Goal: Transaction & Acquisition: Purchase product/service

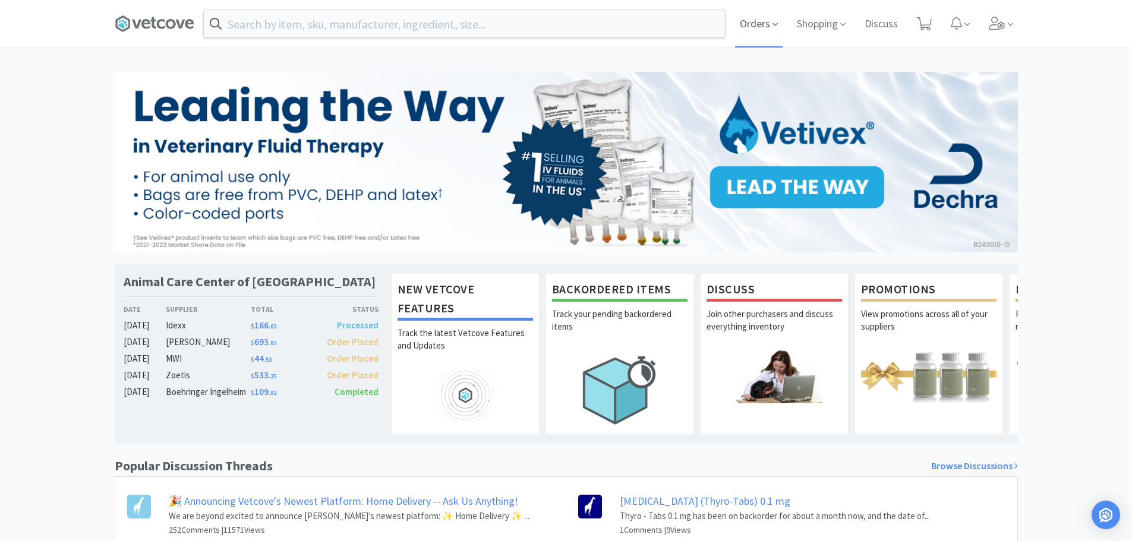
click at [756, 26] on span "Orders" at bounding box center [759, 24] width 48 height 48
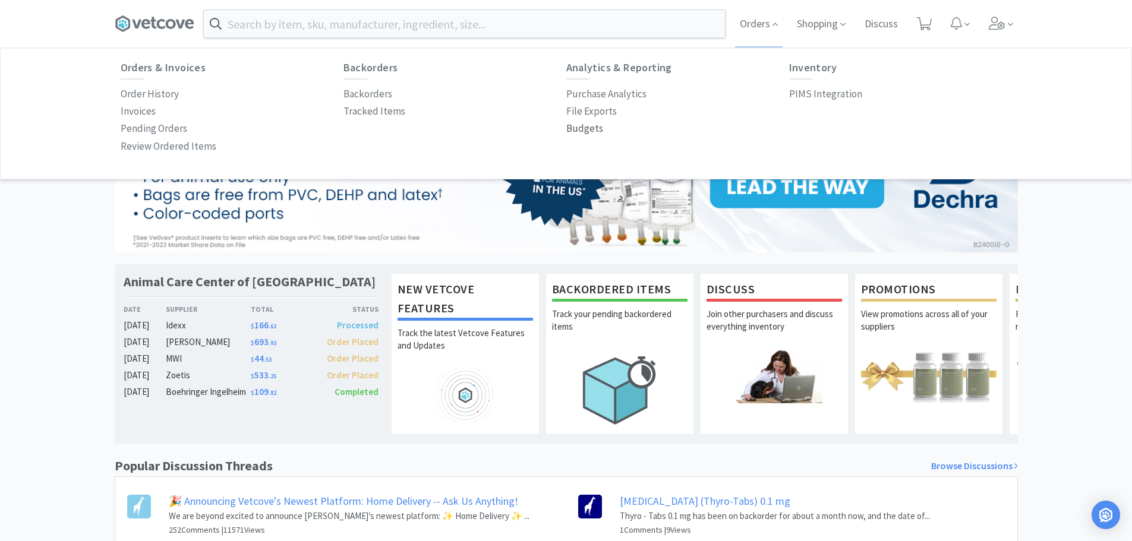
click at [571, 134] on p "Budgets" at bounding box center [584, 129] width 37 height 16
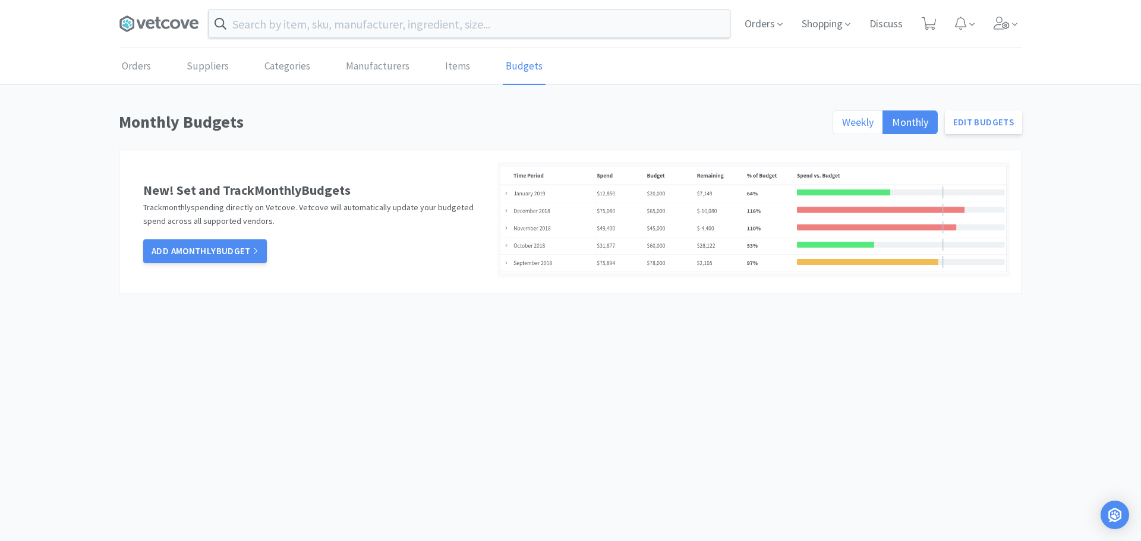
click at [863, 125] on span "Weekly" at bounding box center [857, 122] width 31 height 14
click at [842, 126] on input "Weekly" at bounding box center [842, 126] width 0 height 0
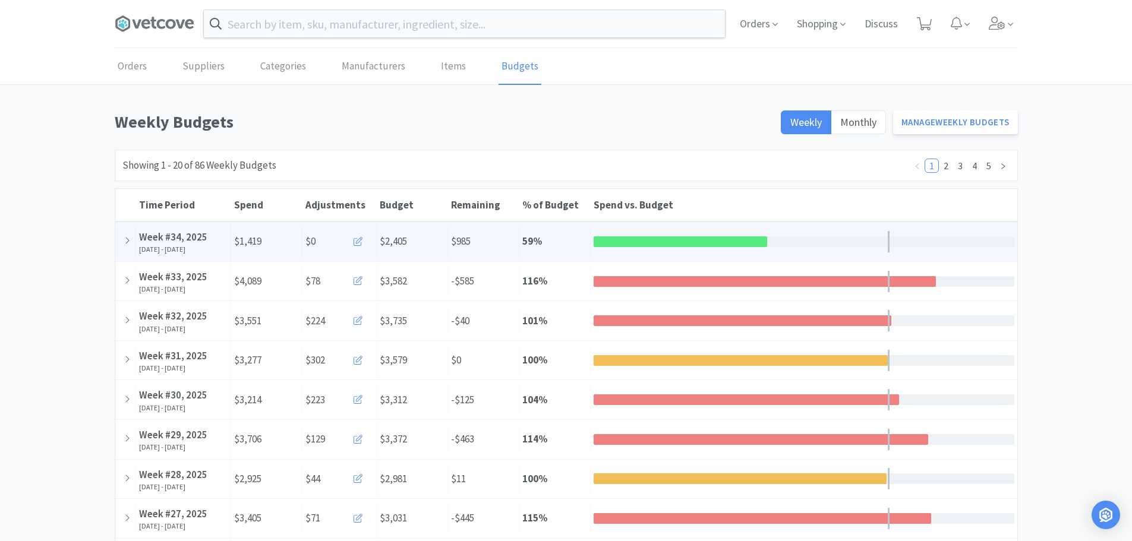
click at [350, 242] on button at bounding box center [359, 242] width 28 height 24
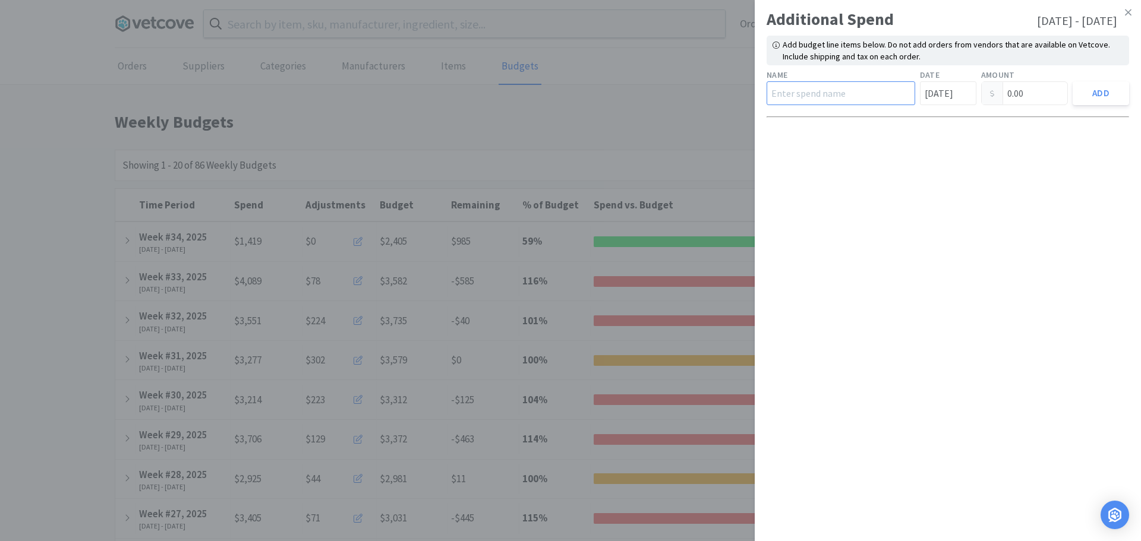
click at [819, 99] on input "text" at bounding box center [840, 93] width 149 height 24
type input "Royal Canin"
click at [1045, 94] on input "0.00" at bounding box center [1024, 93] width 86 height 23
drag, startPoint x: 1025, startPoint y: 90, endPoint x: 850, endPoint y: 97, distance: 174.8
click at [851, 99] on div "Name Royal Canin Date [DATE] Amount 0.00 Add" at bounding box center [947, 87] width 367 height 42
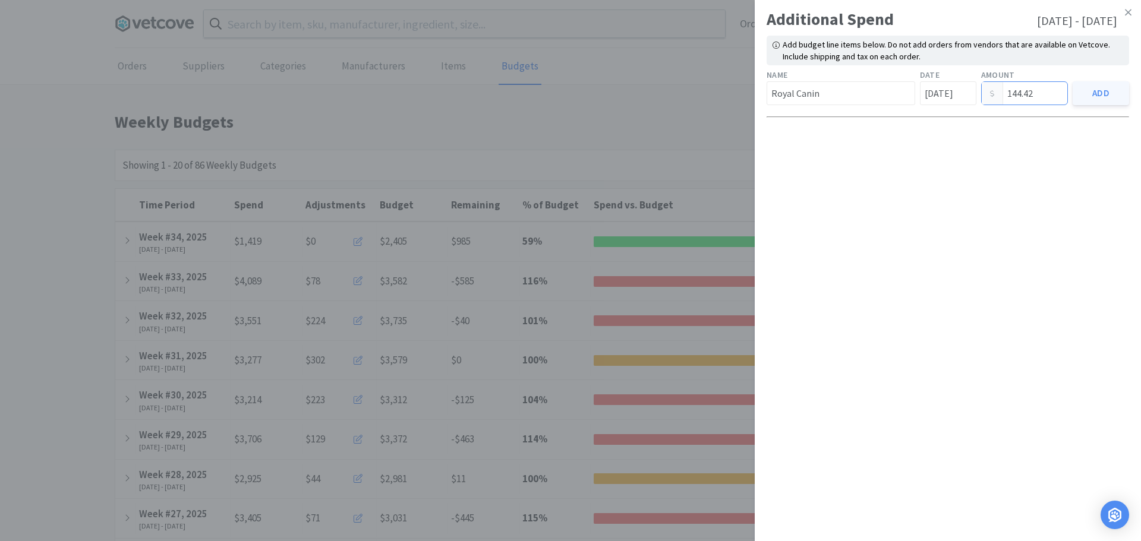
type input "144.42"
click at [1103, 94] on button "Add" at bounding box center [1100, 93] width 56 height 24
type input "0.00"
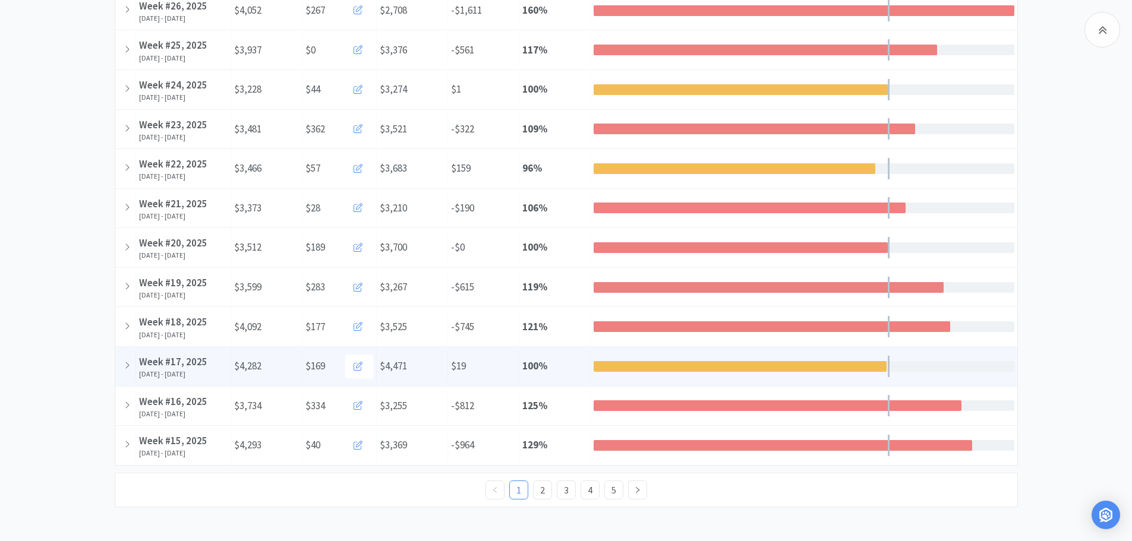
scroll to position [549, 0]
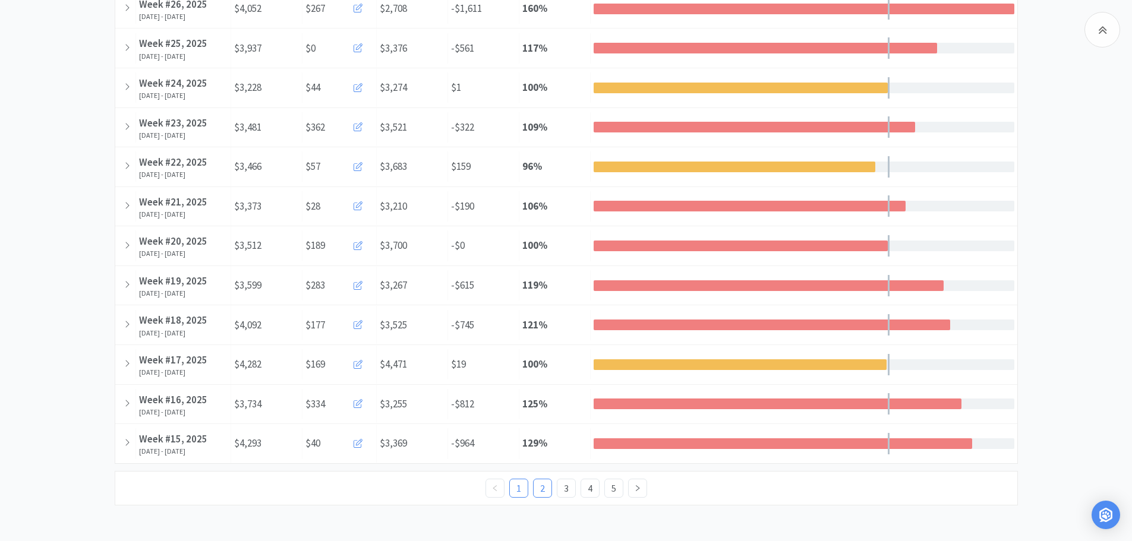
click at [544, 481] on link "2" at bounding box center [542, 488] width 18 height 18
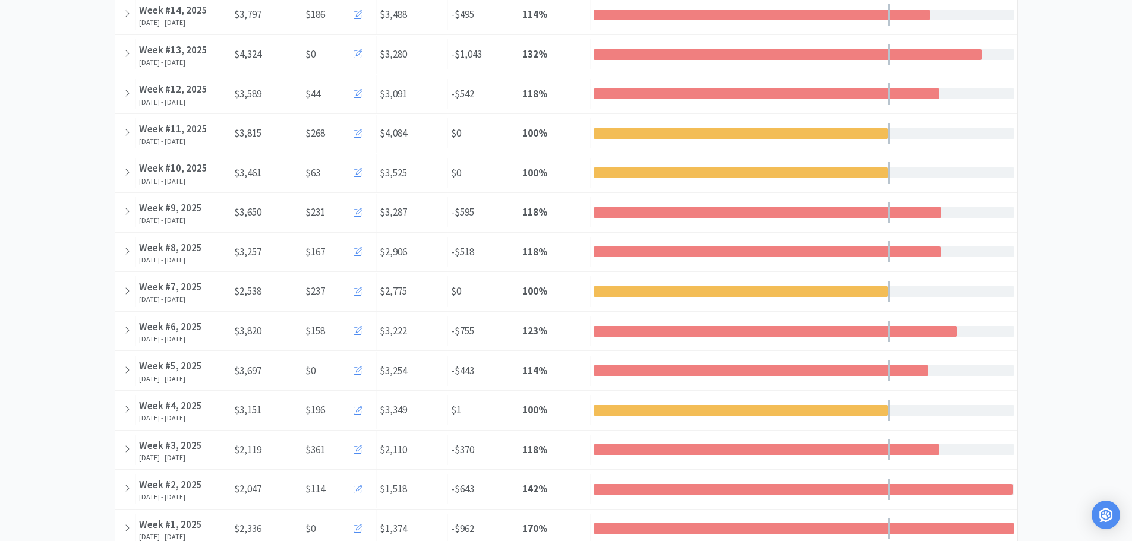
scroll to position [0, 0]
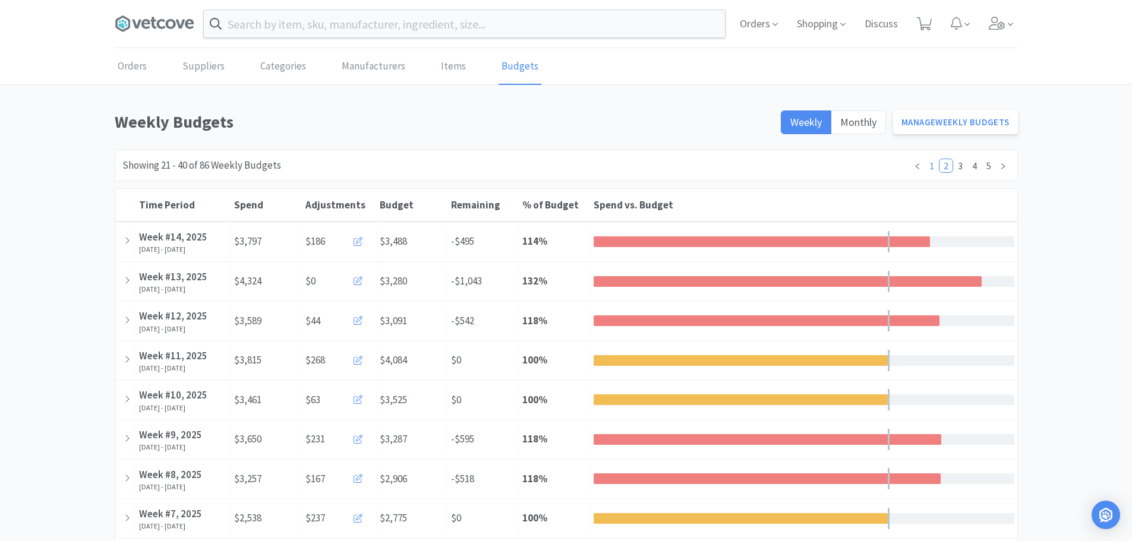
click at [927, 168] on link "1" at bounding box center [931, 165] width 13 height 13
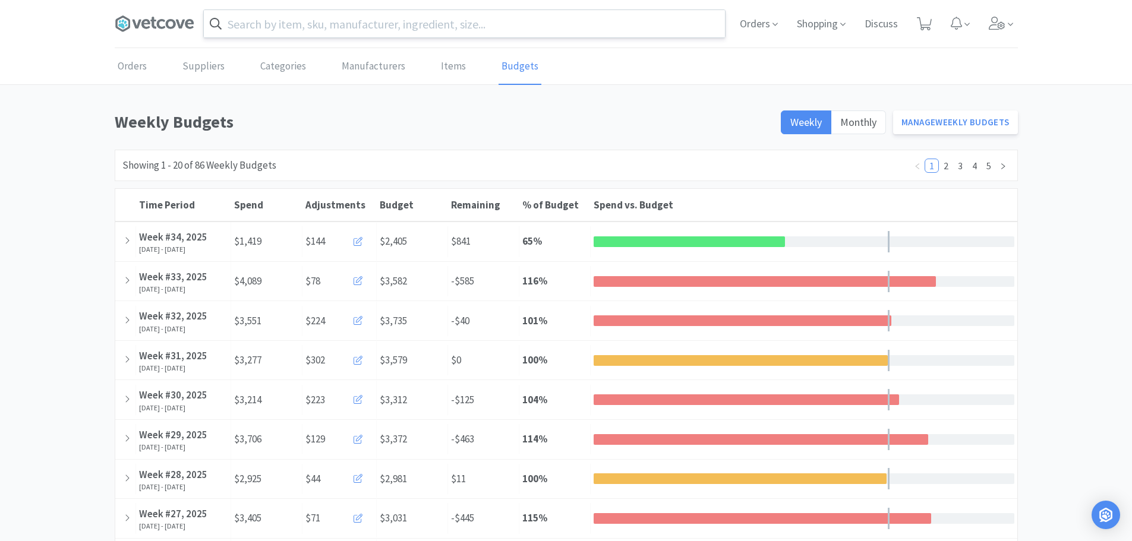
click at [377, 34] on input "text" at bounding box center [464, 23] width 521 height 27
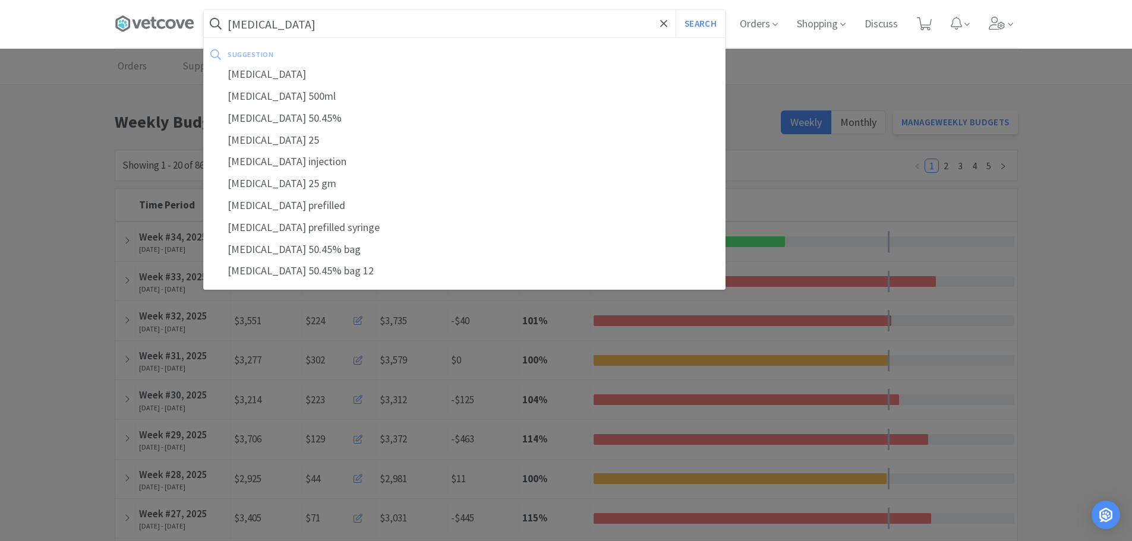
type input "[MEDICAL_DATA]"
click at [675, 10] on button "Search" at bounding box center [699, 23] width 49 height 27
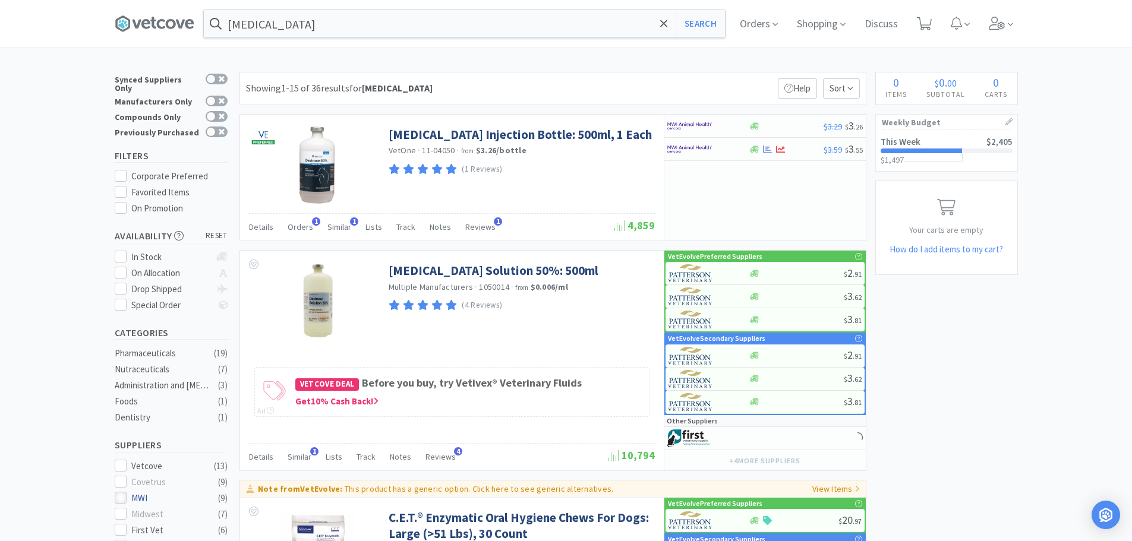
scroll to position [59, 0]
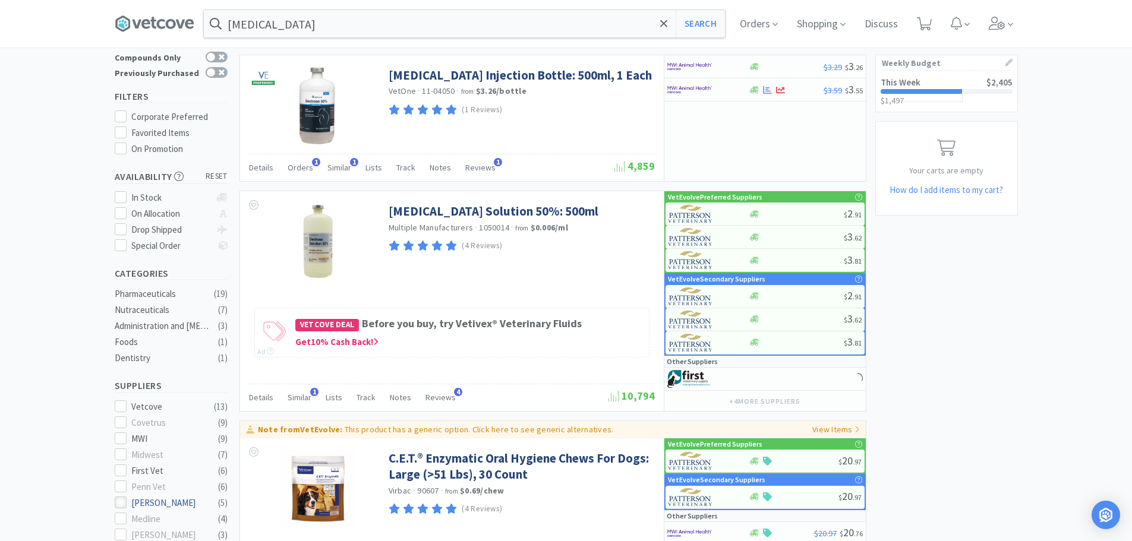
click at [124, 498] on icon at bounding box center [120, 502] width 9 height 9
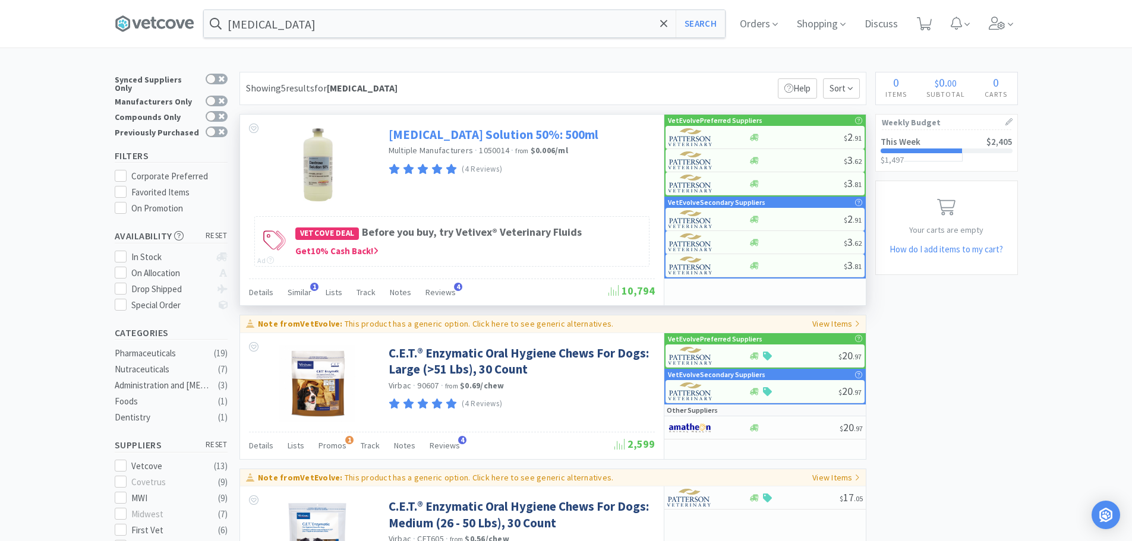
click at [511, 135] on link "Dextrose Solution 50%: 500ml" at bounding box center [494, 135] width 210 height 16
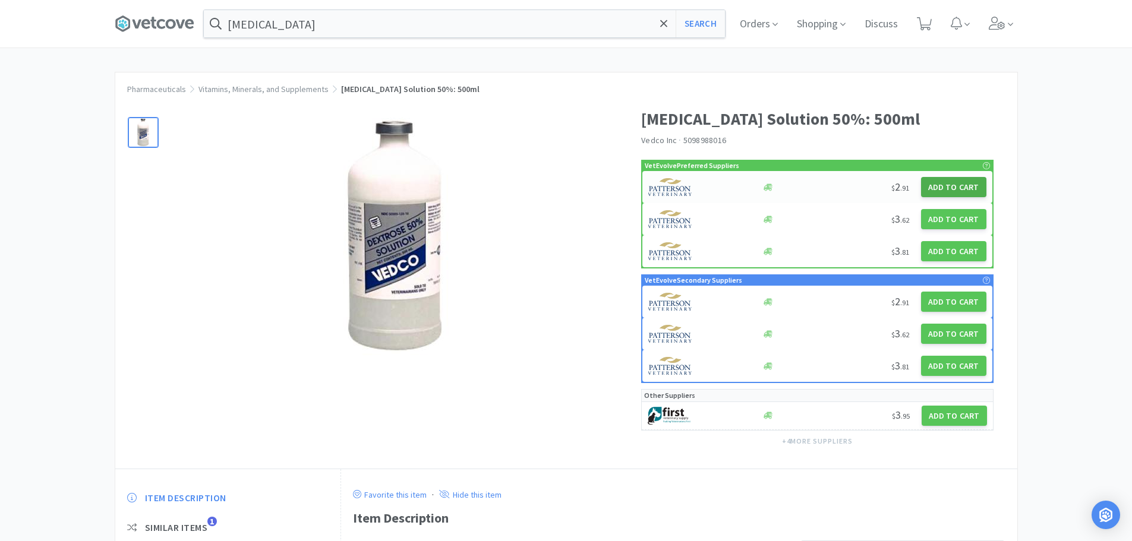
click at [964, 184] on button "Add to Cart" at bounding box center [953, 187] width 65 height 20
select select "1"
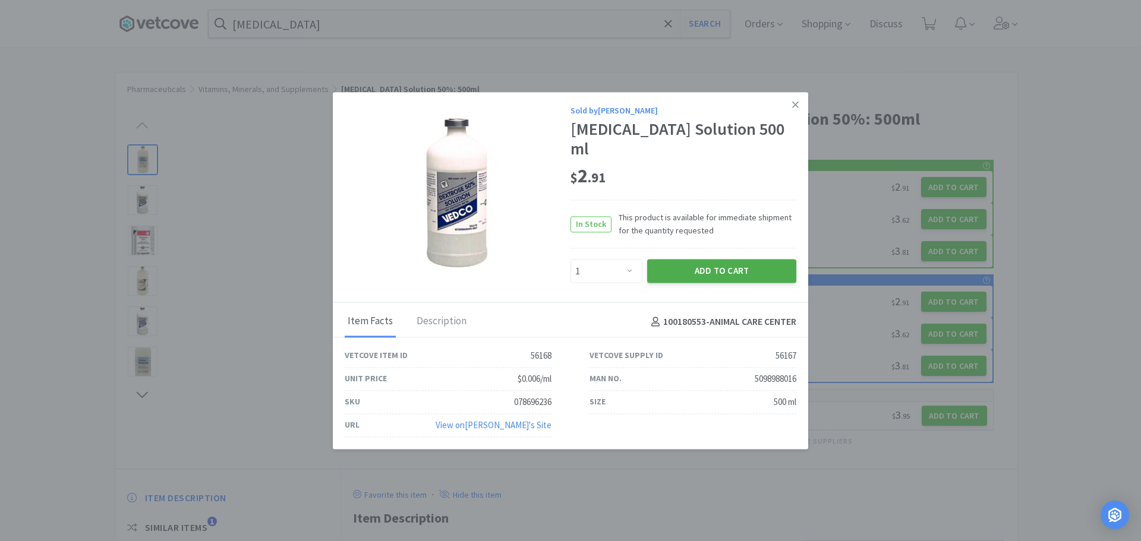
click at [747, 260] on button "Add to Cart" at bounding box center [721, 272] width 149 height 24
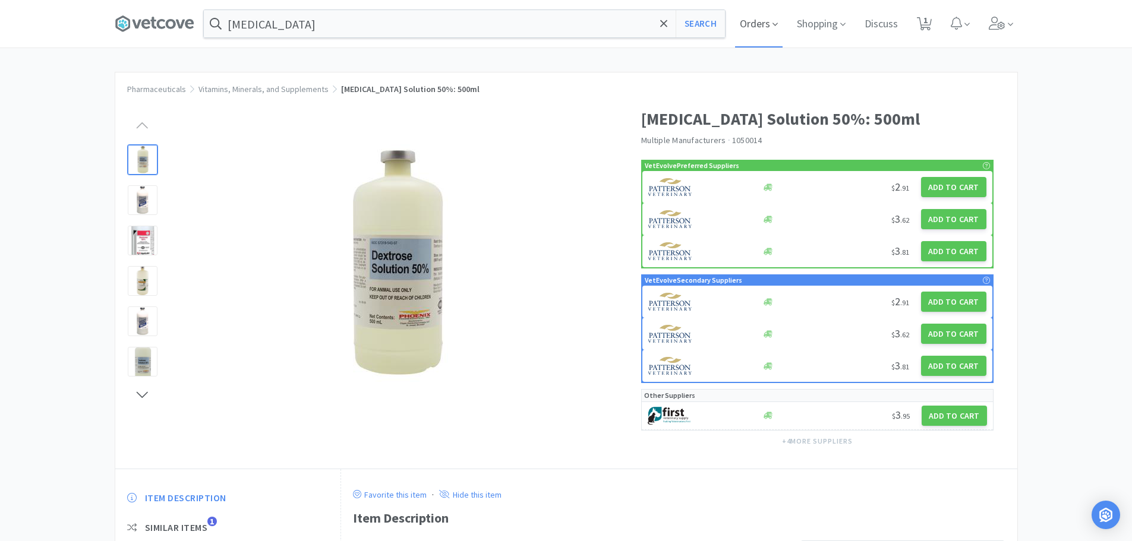
click at [761, 17] on span "Orders" at bounding box center [759, 24] width 48 height 48
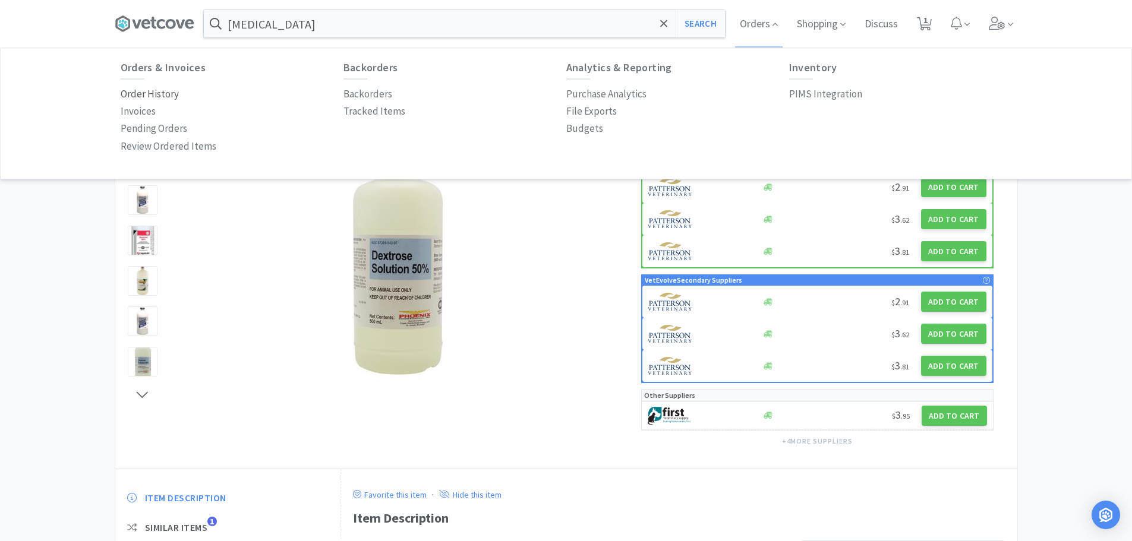
click at [154, 91] on p "Order History" at bounding box center [150, 94] width 58 height 16
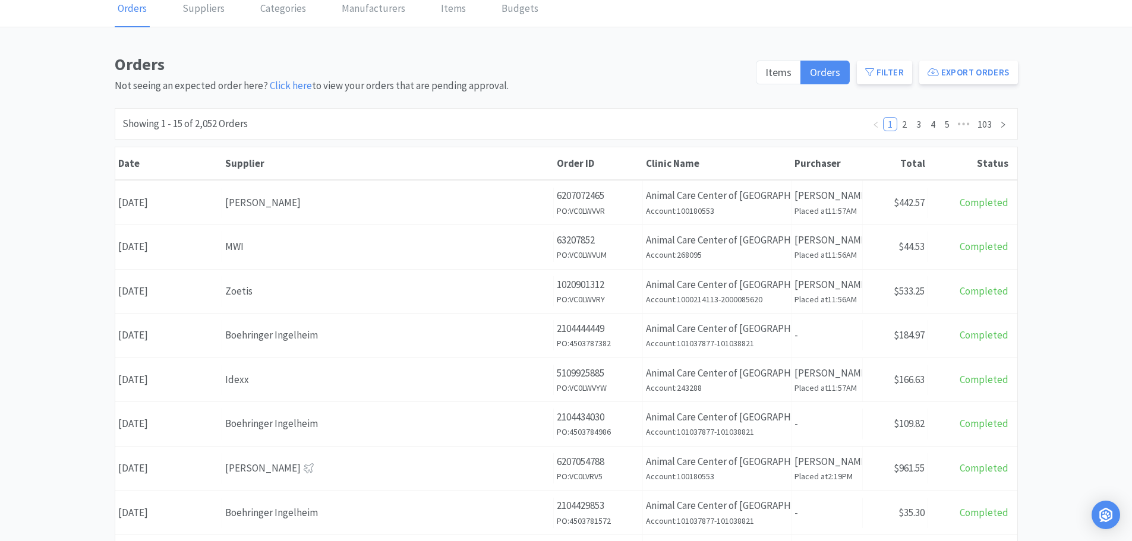
scroll to position [59, 0]
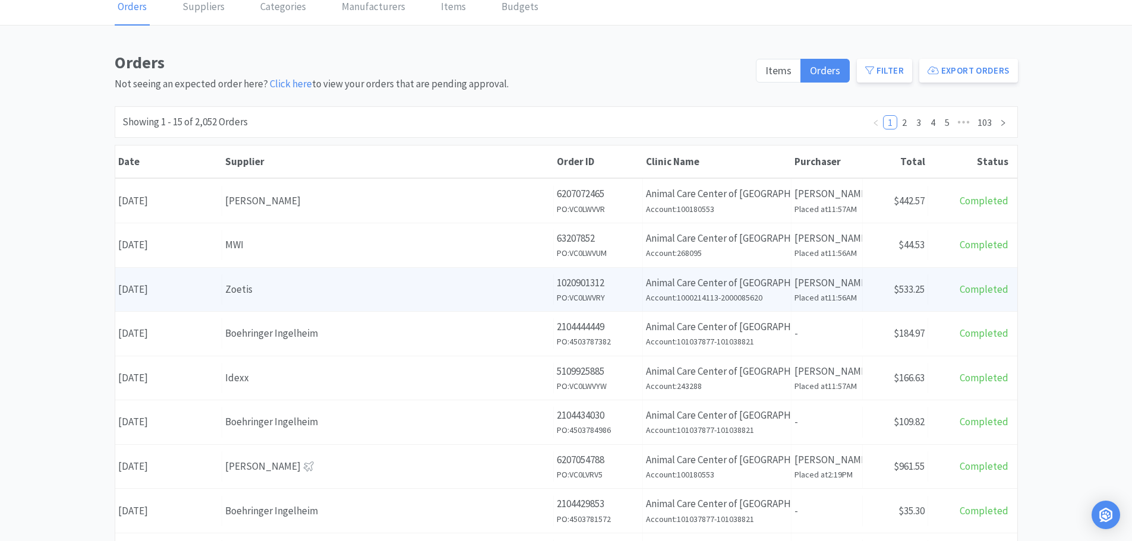
click at [304, 290] on div "Zoetis" at bounding box center [387, 290] width 325 height 16
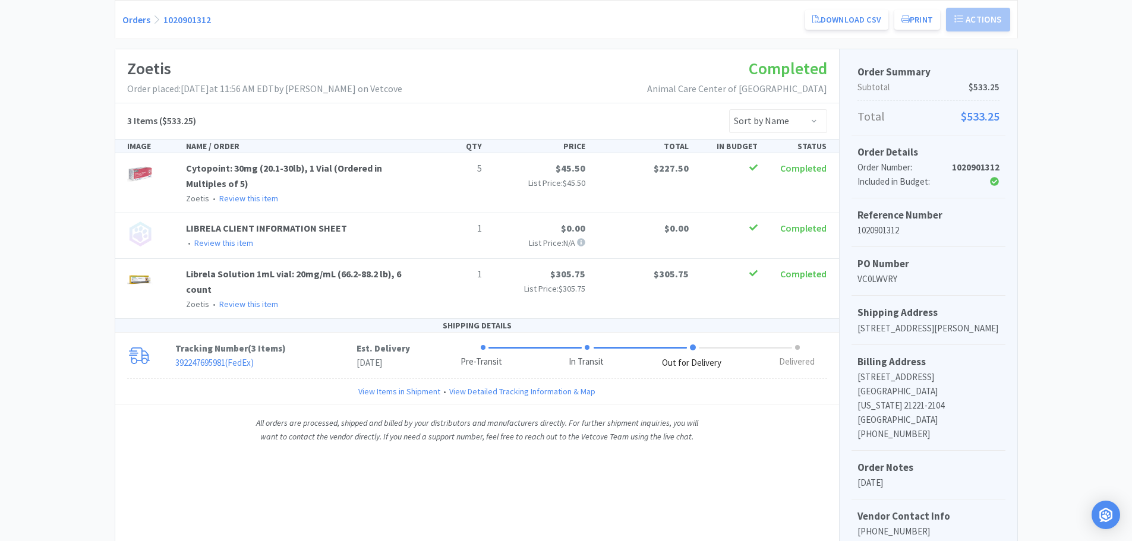
scroll to position [178, 0]
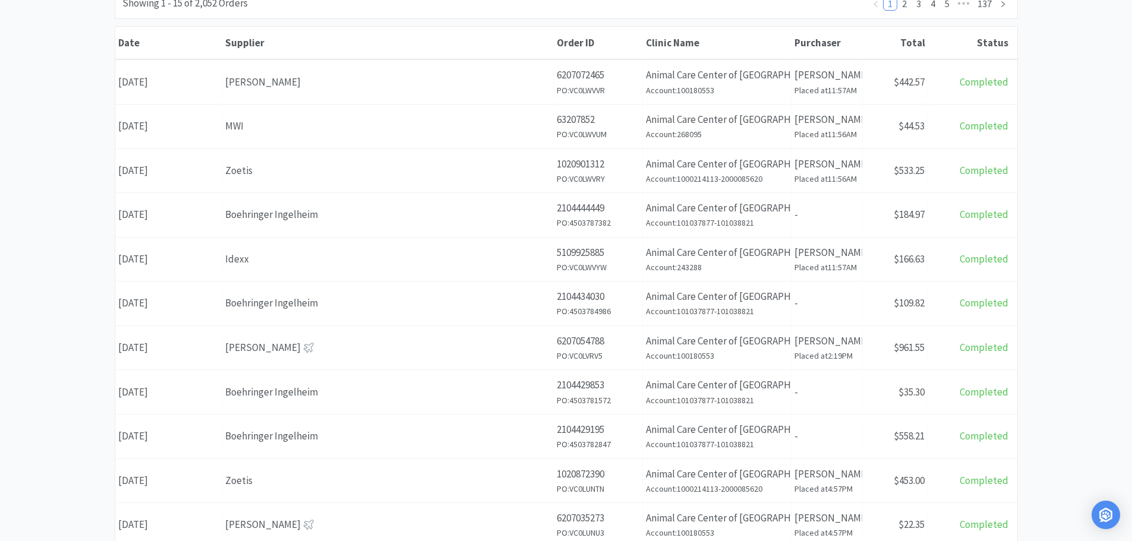
scroll to position [59, 0]
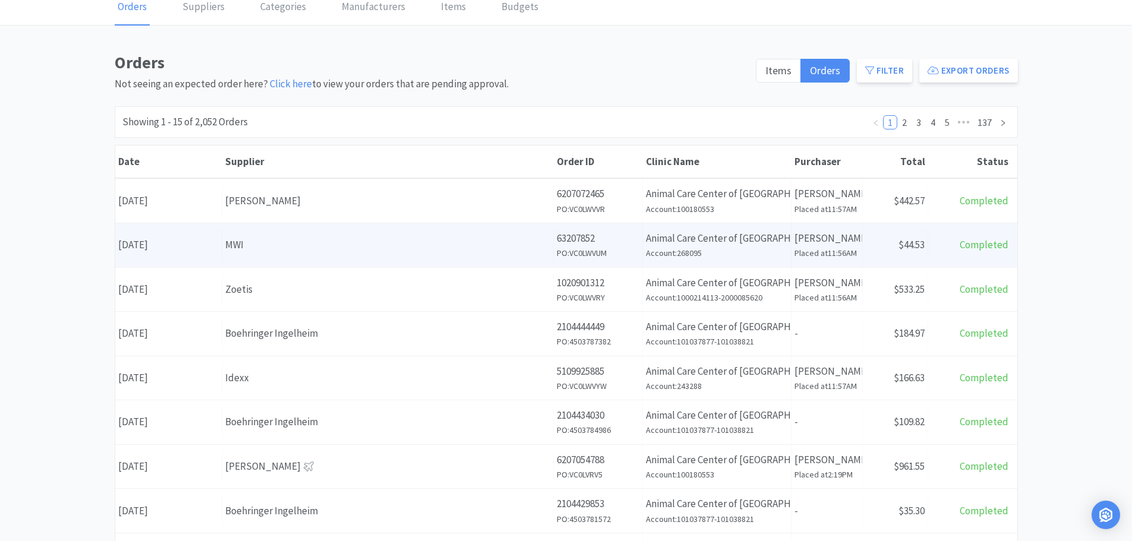
click at [297, 237] on div "MWI" at bounding box center [387, 245] width 325 height 16
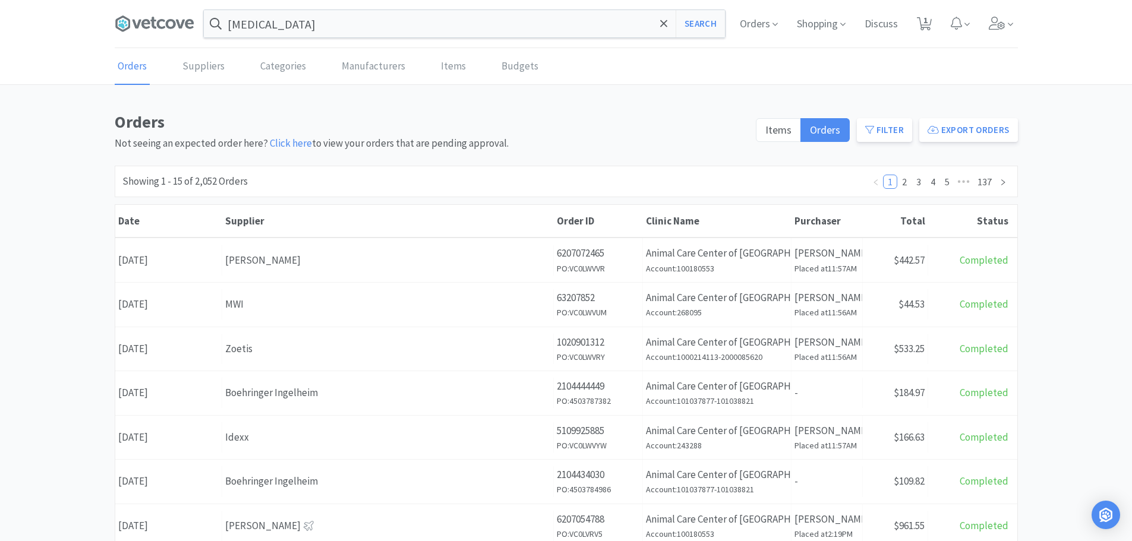
scroll to position [59, 0]
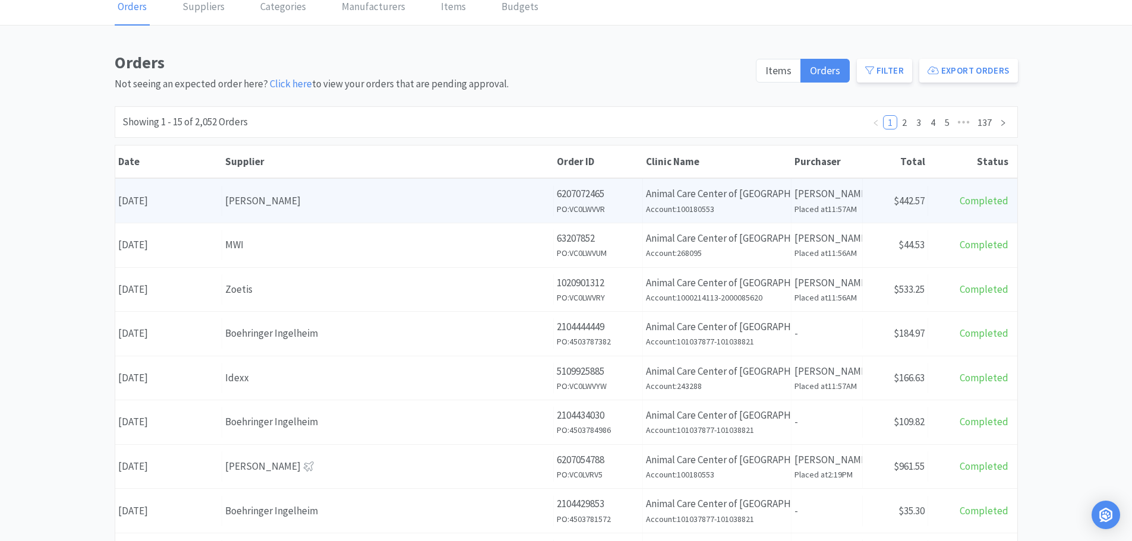
click at [321, 191] on div "Supplier Patterson" at bounding box center [387, 201] width 331 height 30
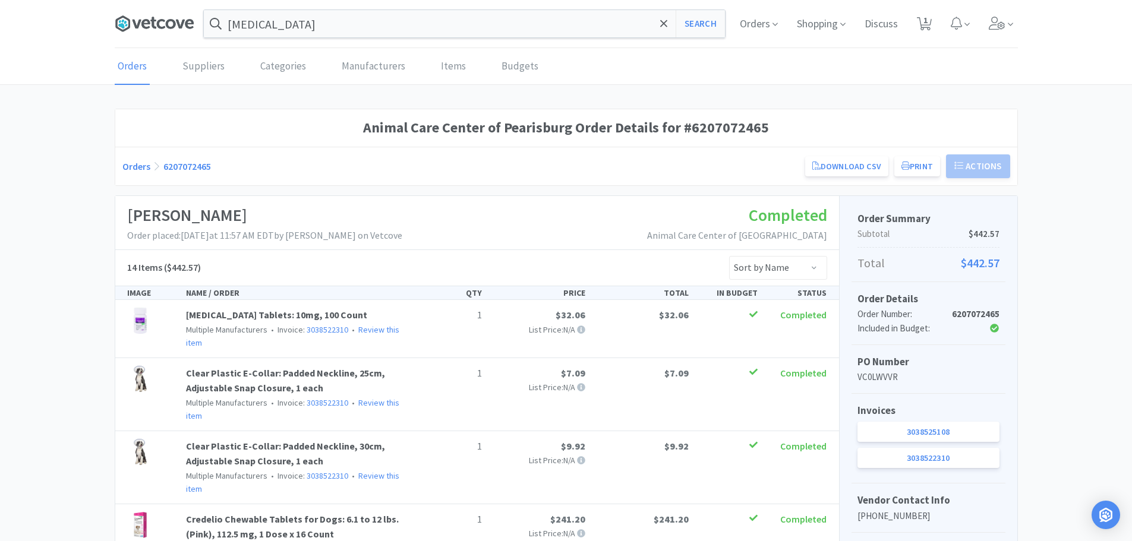
click at [163, 31] on icon at bounding box center [155, 24] width 80 height 18
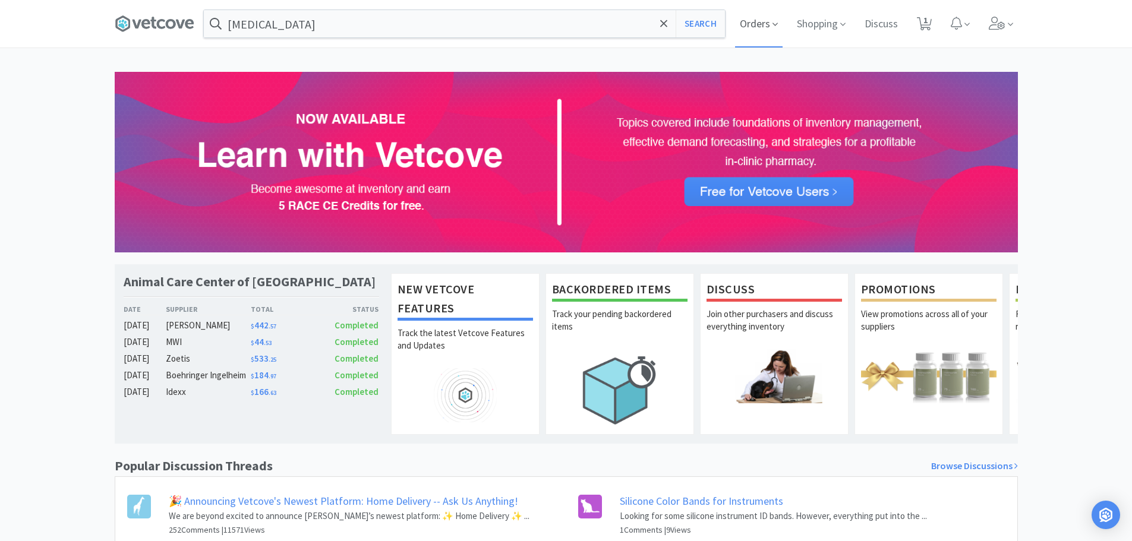
click at [752, 31] on span "Orders" at bounding box center [759, 24] width 48 height 48
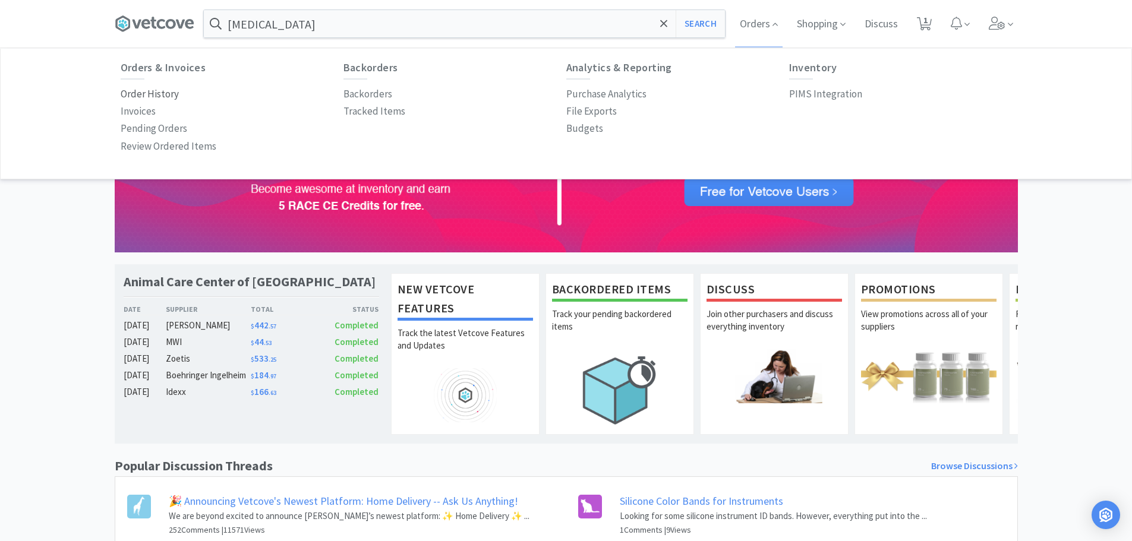
click at [146, 93] on p "Order History" at bounding box center [150, 94] width 58 height 16
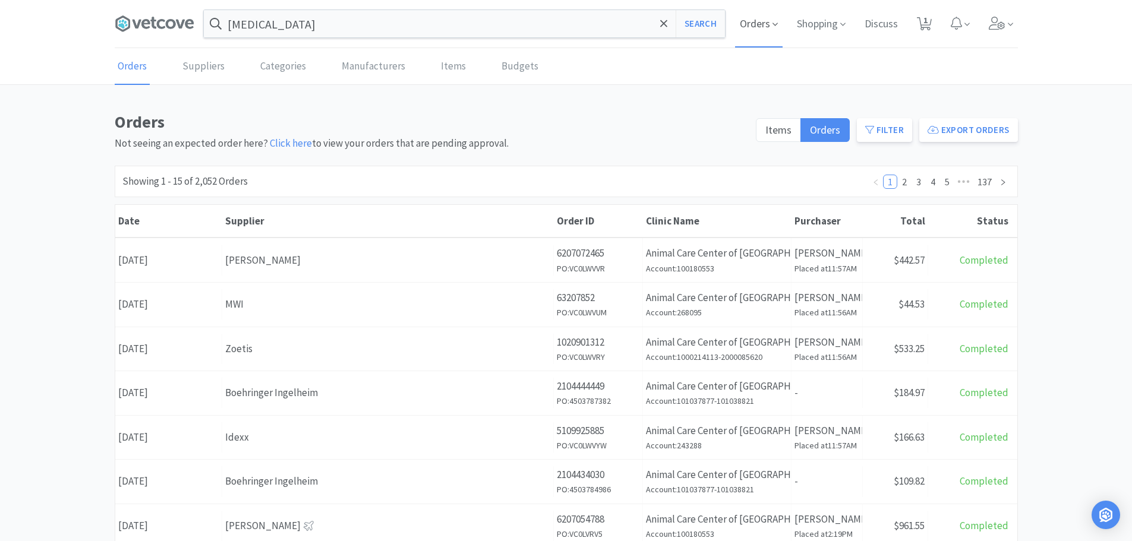
click at [775, 24] on icon at bounding box center [774, 24] width 5 height 11
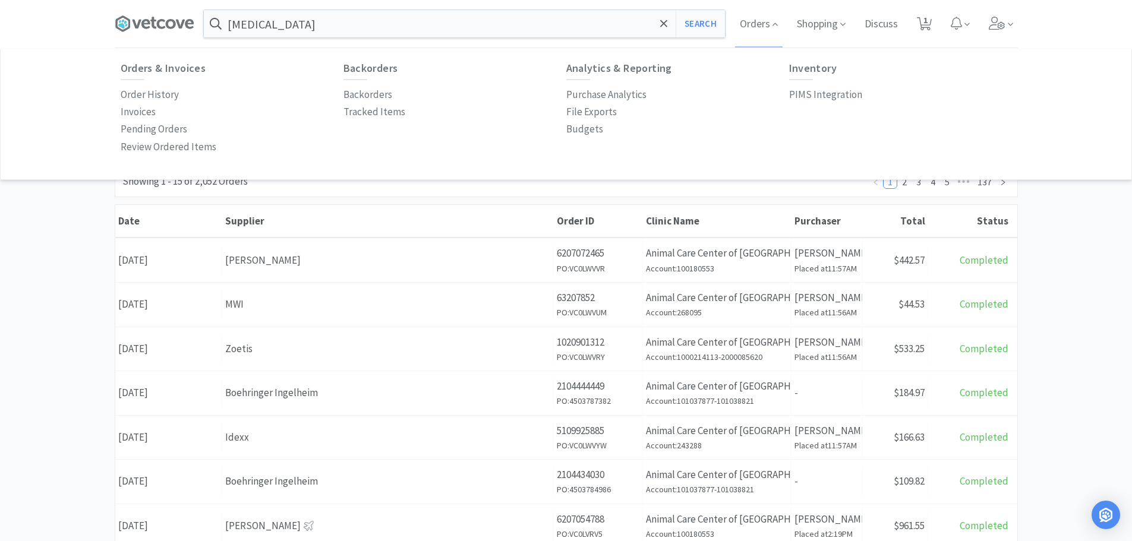
click at [160, 112] on div "Invoices" at bounding box center [232, 111] width 223 height 17
click at [140, 112] on p "Invoices" at bounding box center [138, 112] width 35 height 16
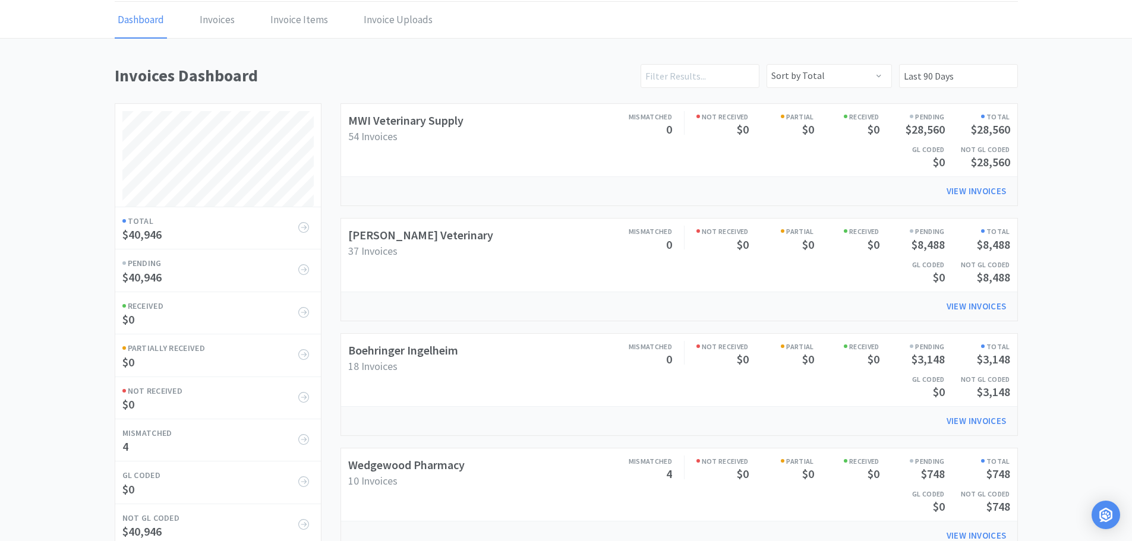
scroll to position [119, 0]
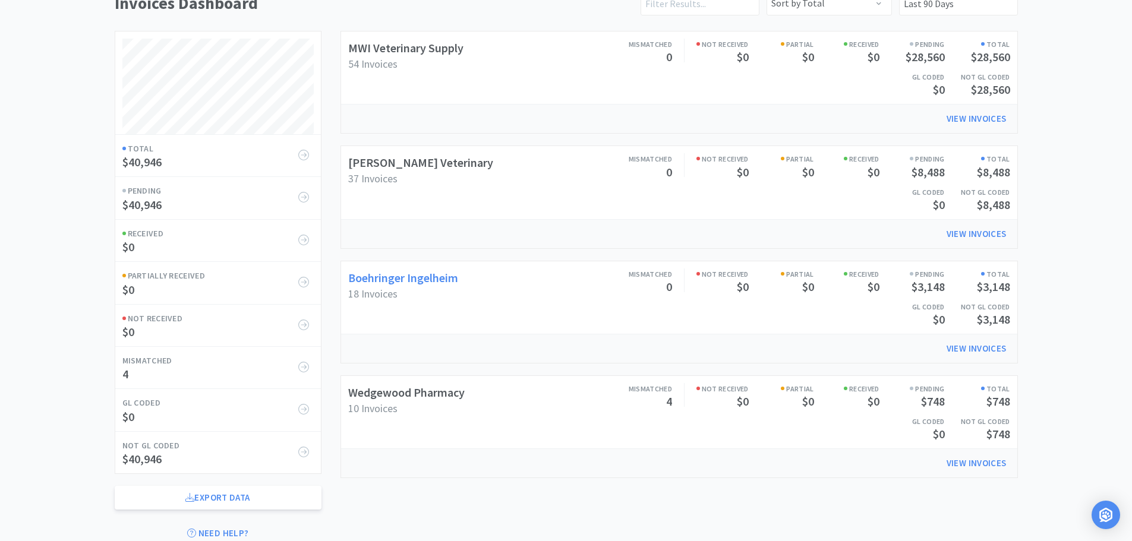
click at [435, 280] on link "Boehringer Ingelheim" at bounding box center [403, 277] width 110 height 15
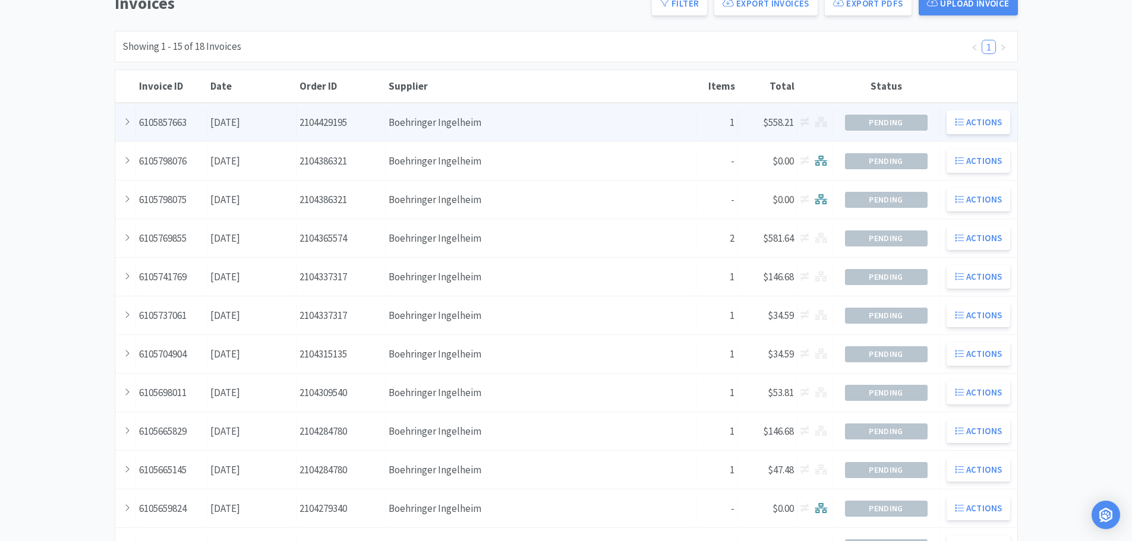
click at [577, 124] on div "Supplier Boehringer Ingelheim" at bounding box center [541, 123] width 311 height 30
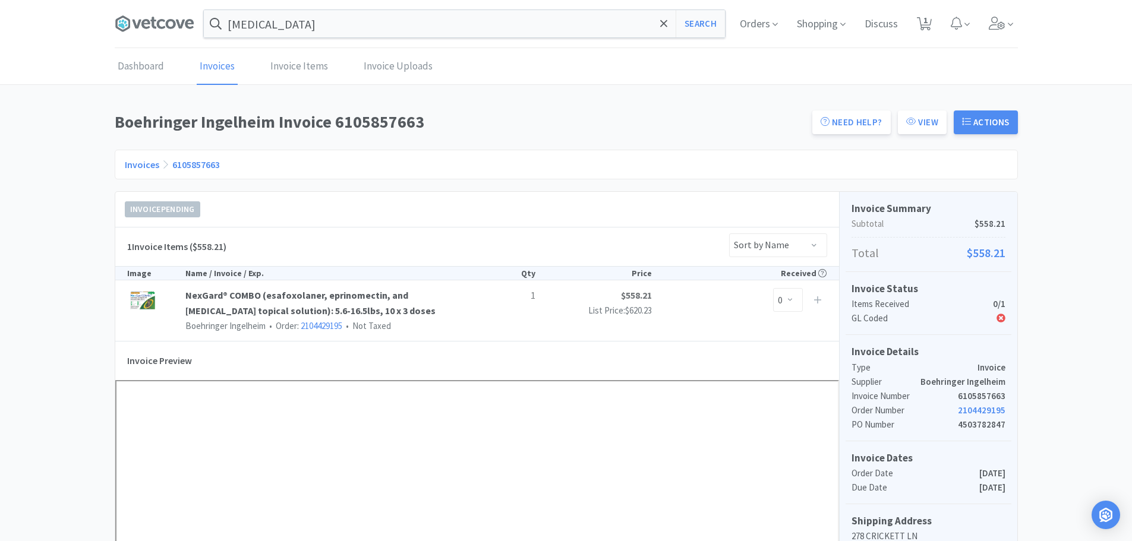
scroll to position [119, 0]
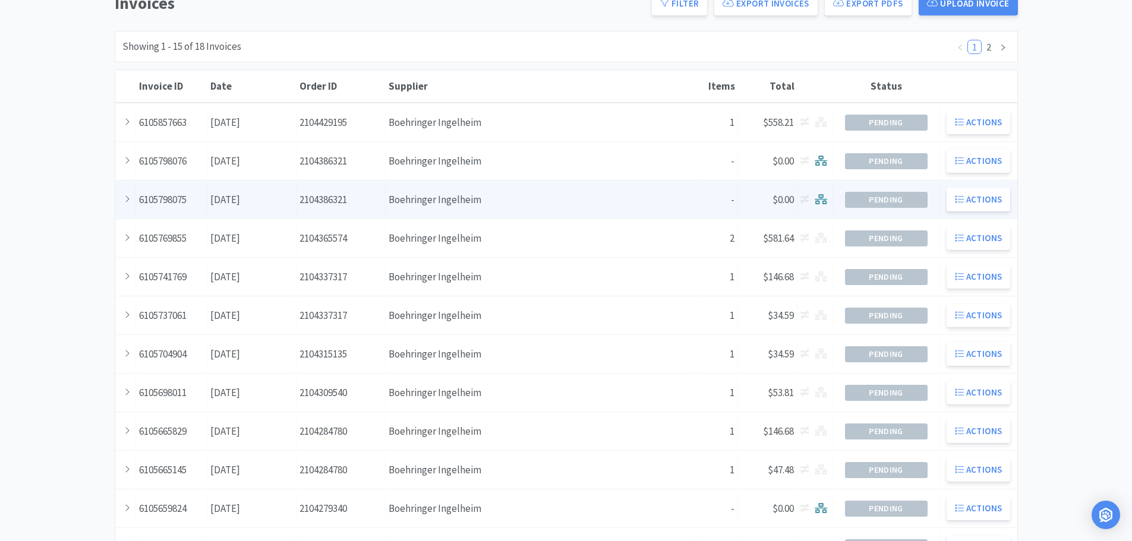
click at [503, 201] on div "Supplier Boehringer Ingelheim" at bounding box center [541, 200] width 311 height 30
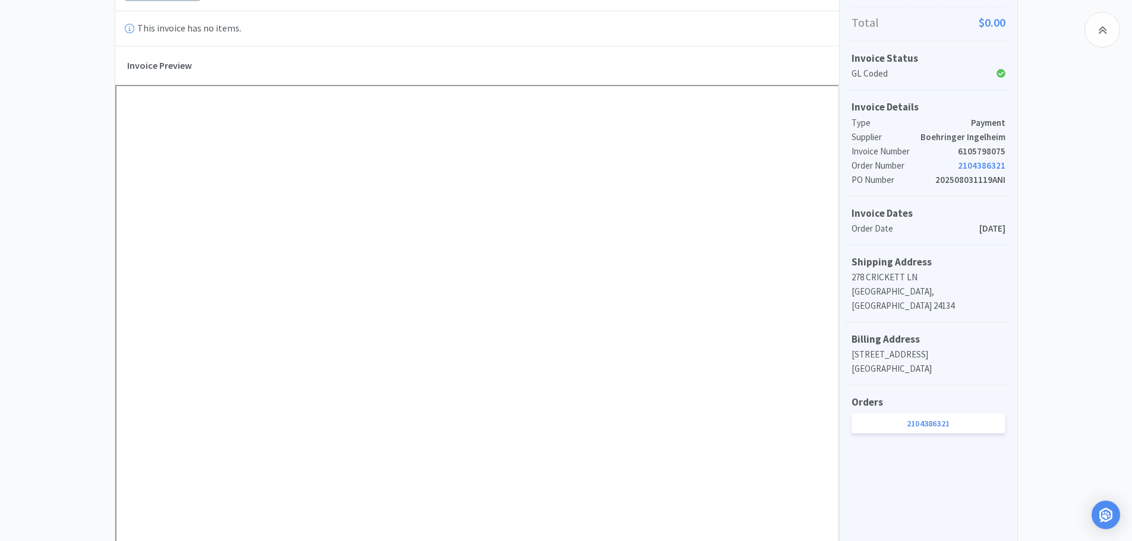
scroll to position [238, 0]
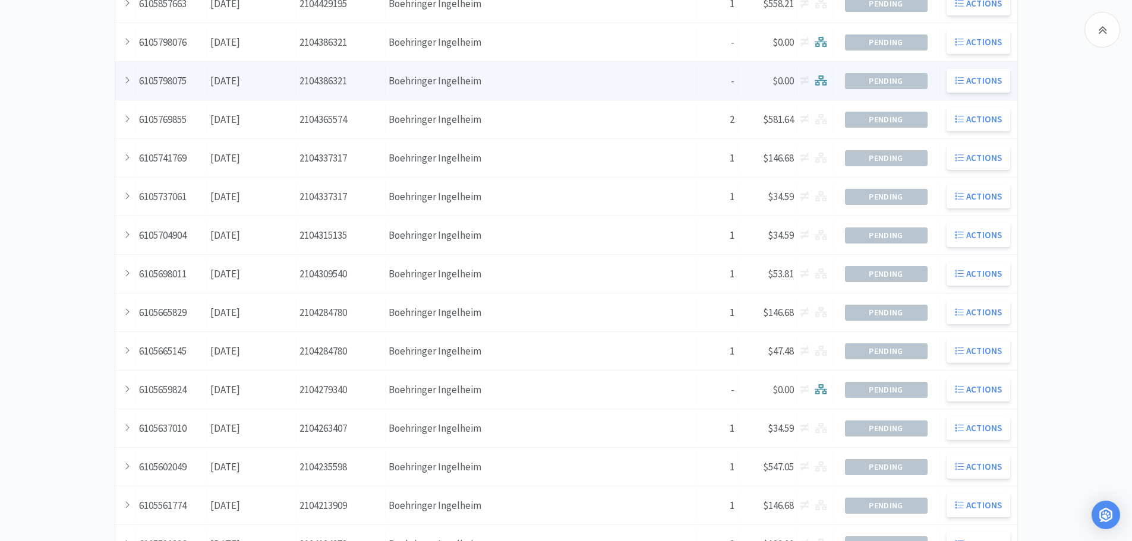
scroll to position [119, 0]
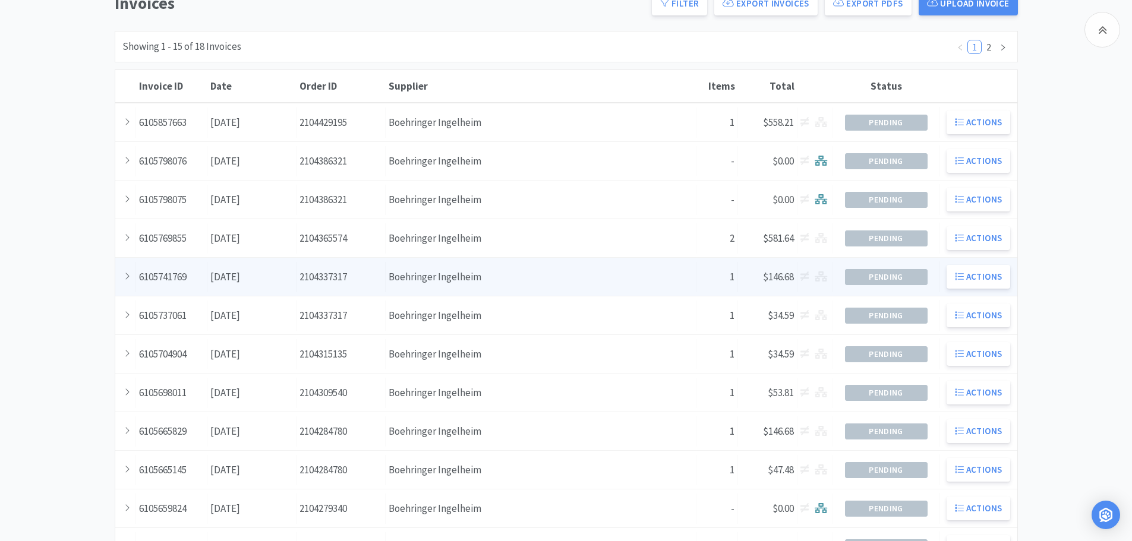
click at [512, 288] on div "Supplier Boehringer Ingelheim" at bounding box center [541, 277] width 311 height 30
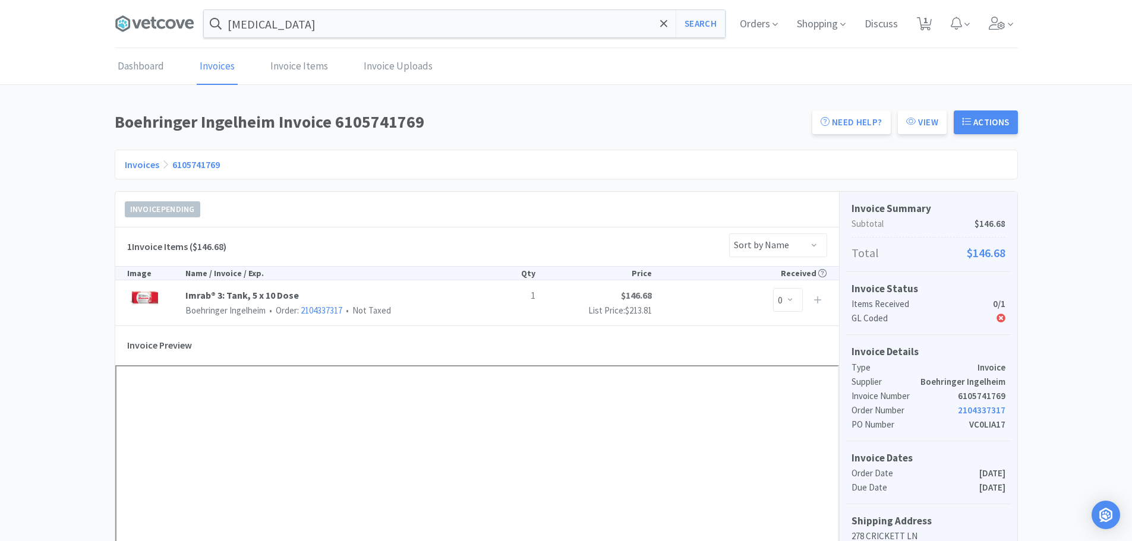
scroll to position [119, 0]
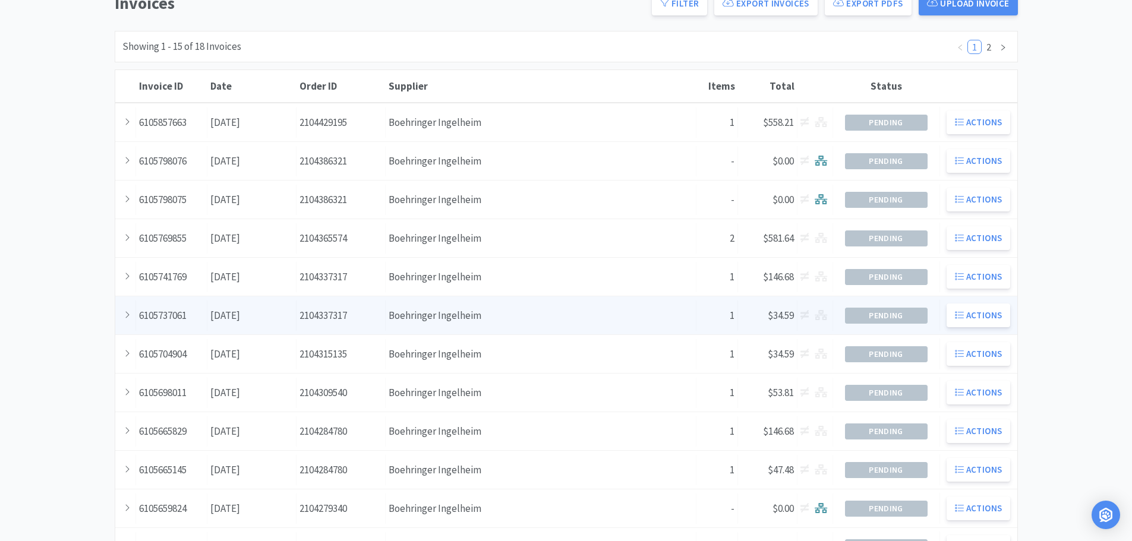
click at [522, 317] on div "Supplier Boehringer Ingelheim" at bounding box center [541, 316] width 311 height 30
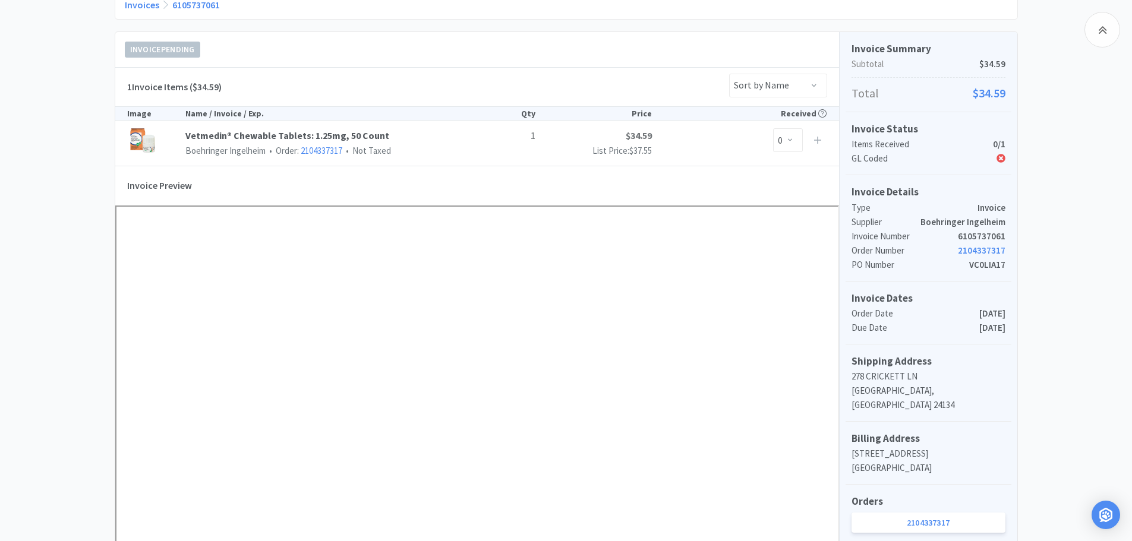
scroll to position [178, 0]
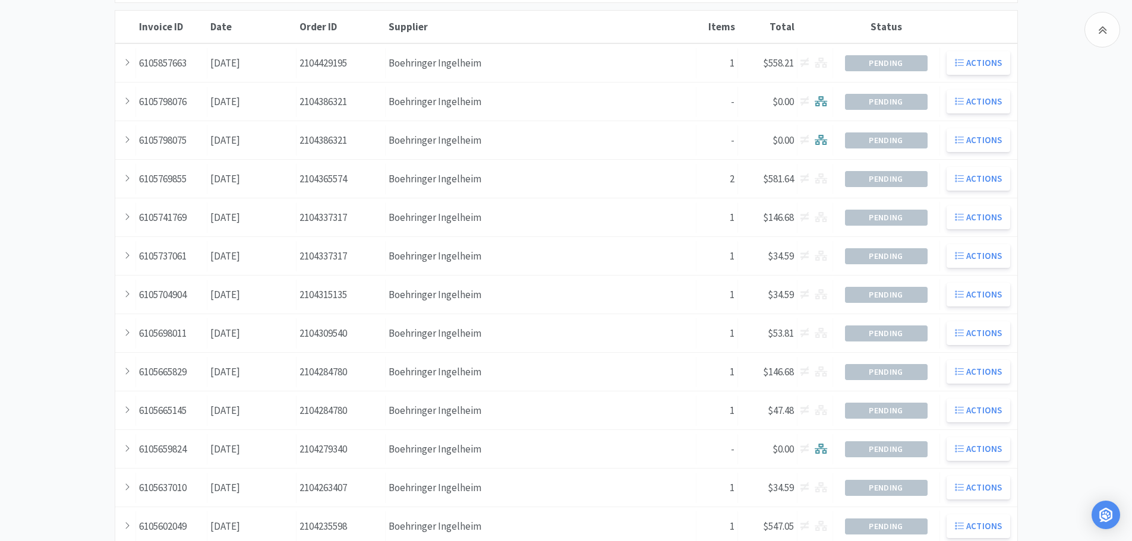
scroll to position [119, 0]
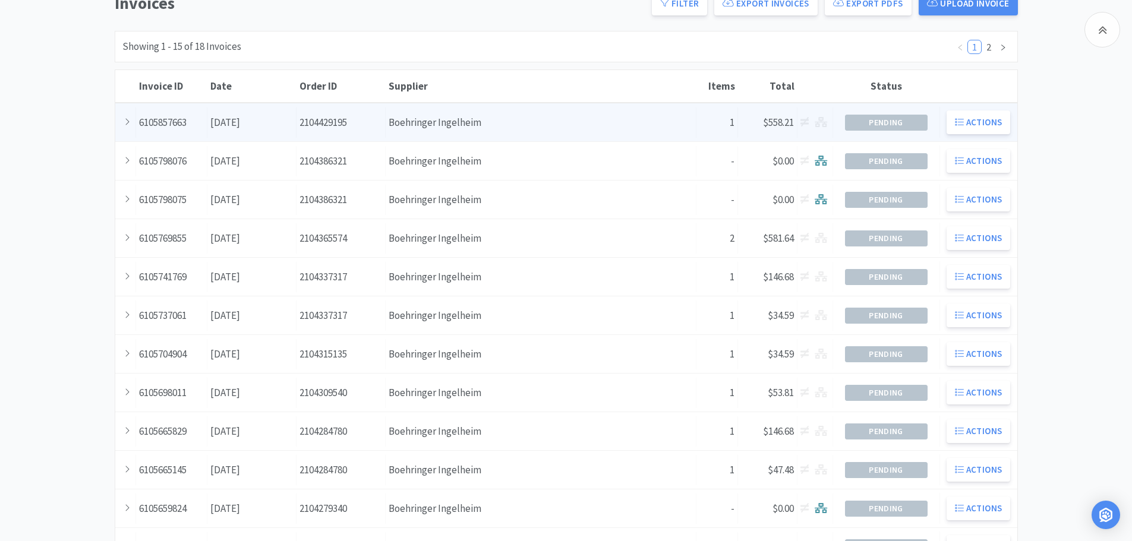
click at [584, 124] on div "Supplier Boehringer Ingelheim" at bounding box center [541, 123] width 311 height 30
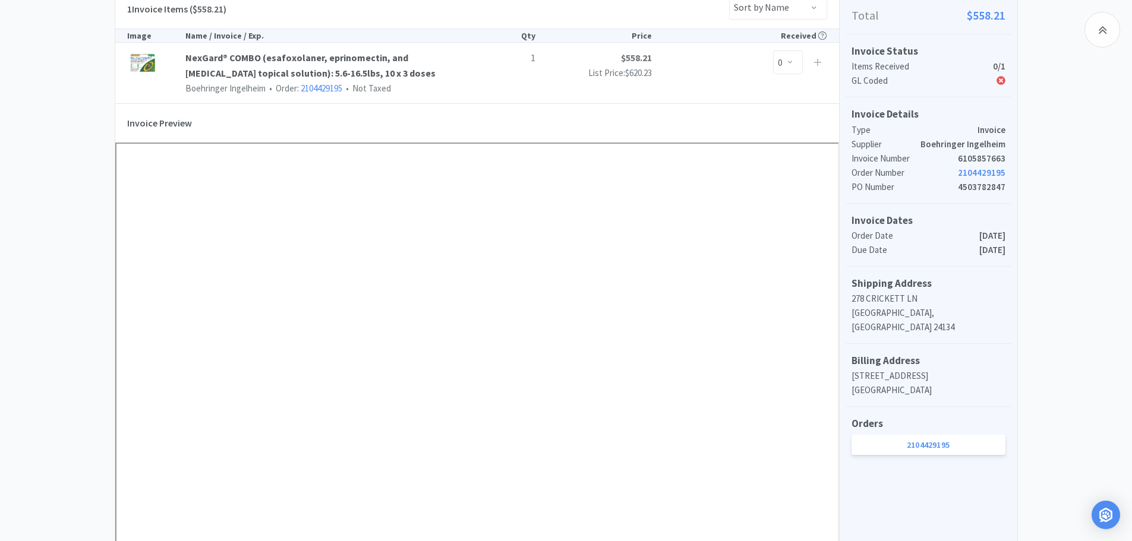
scroll to position [297, 0]
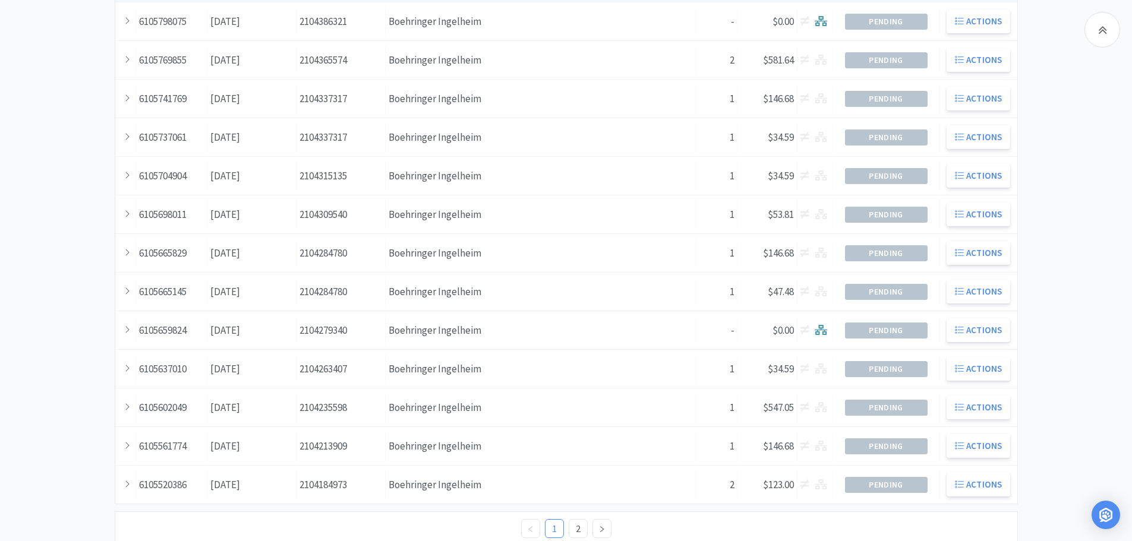
scroll to position [119, 0]
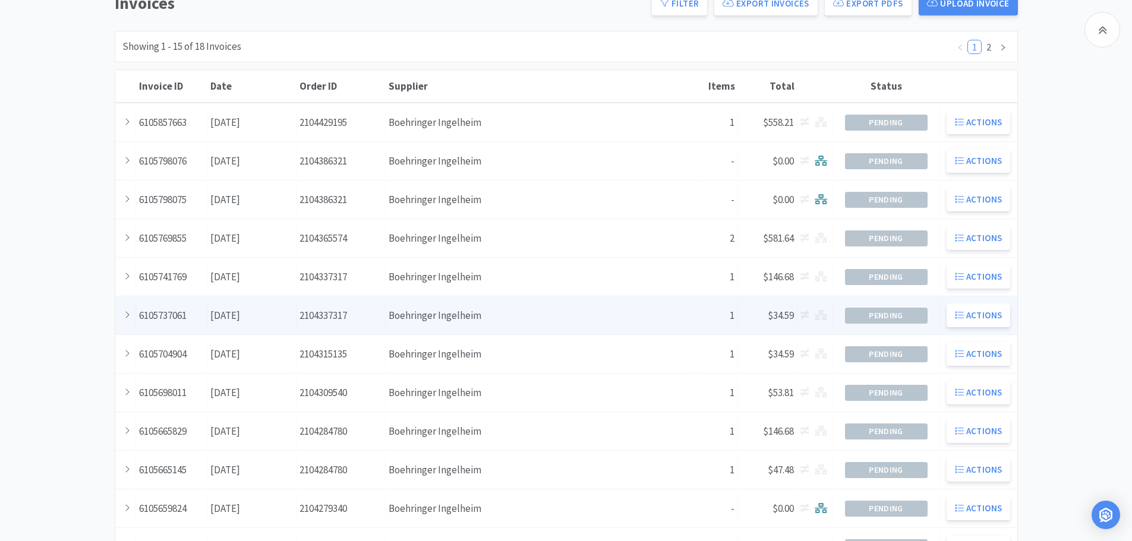
click at [554, 314] on div "Supplier Boehringer Ingelheim" at bounding box center [541, 316] width 311 height 30
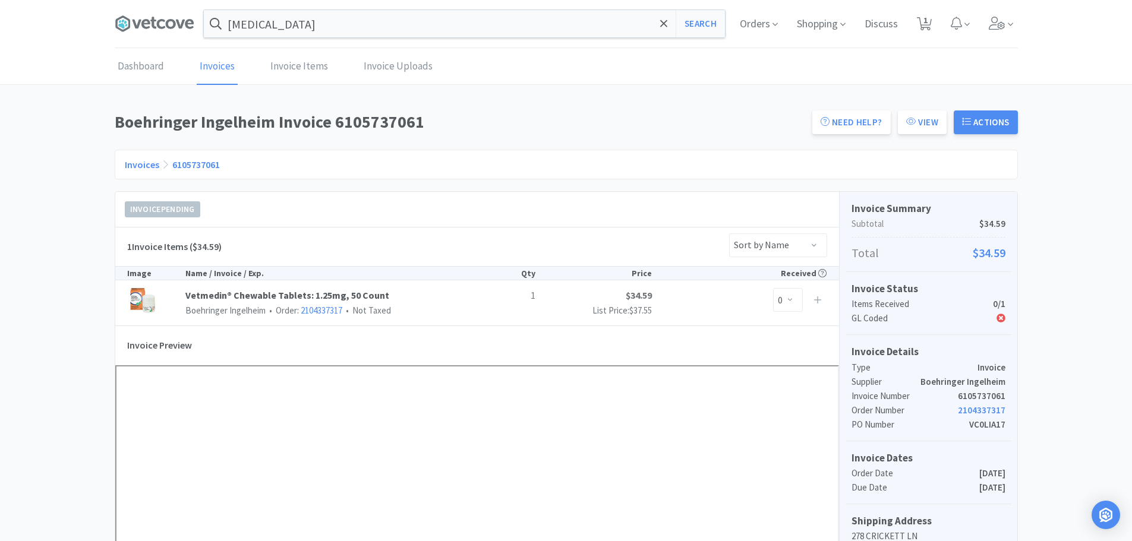
click at [163, 9] on span at bounding box center [159, 24] width 89 height 48
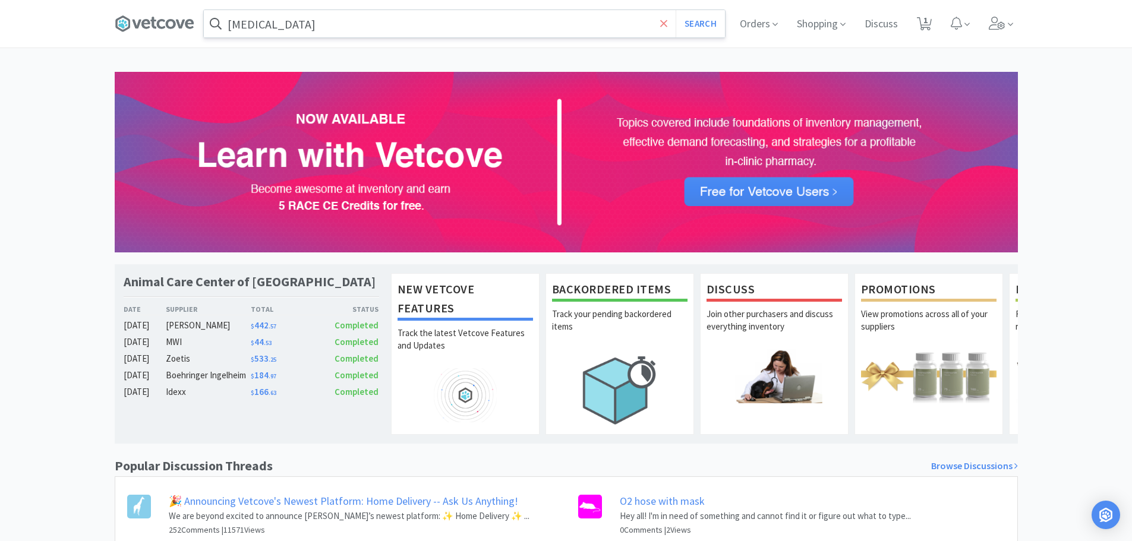
click at [663, 21] on icon at bounding box center [663, 23] width 7 height 7
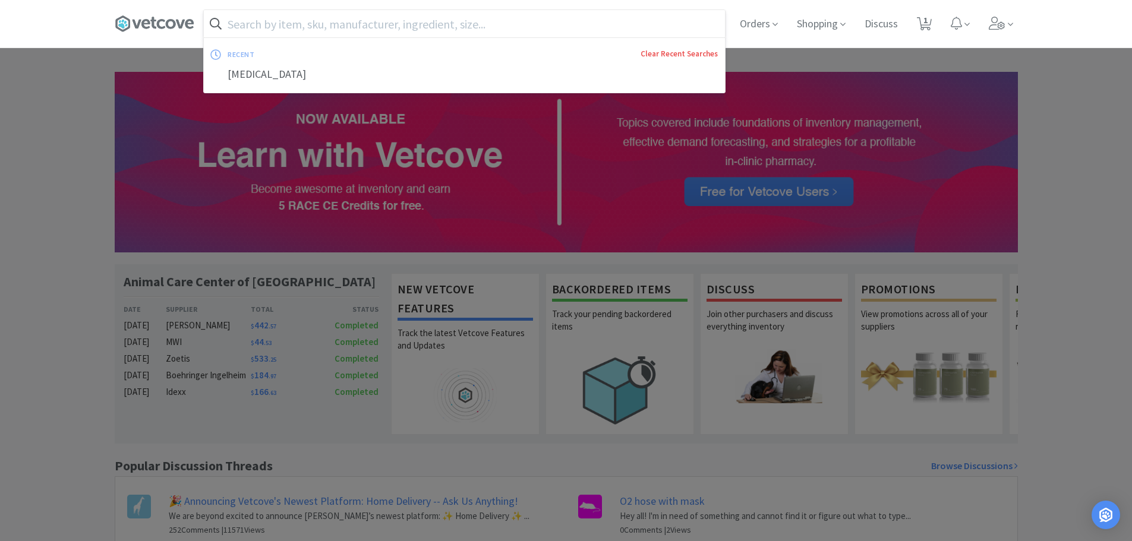
click at [682, 54] on link "Clear Recent Searches" at bounding box center [678, 54] width 77 height 10
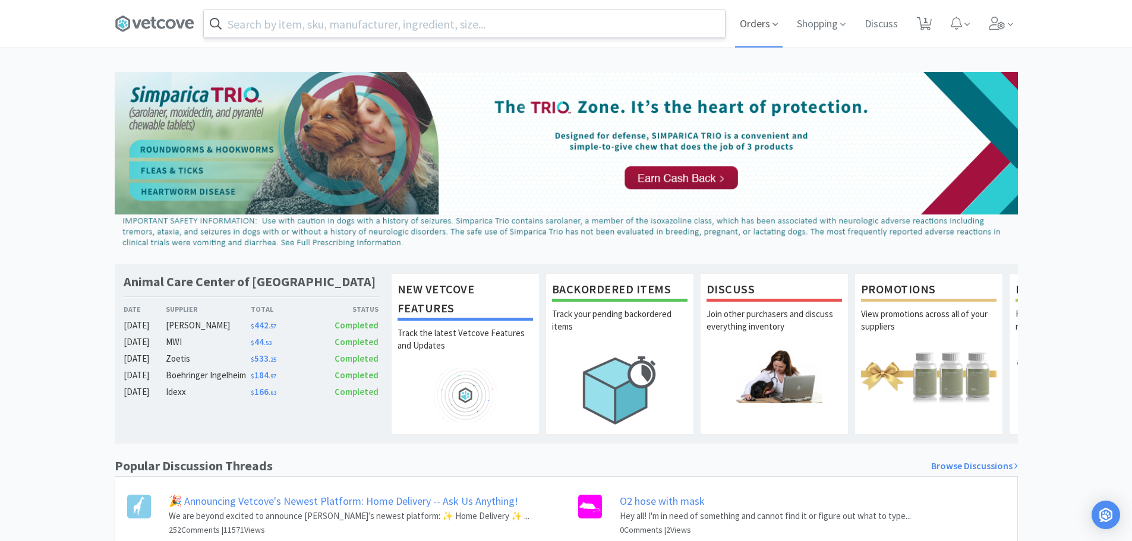
click at [756, 30] on span "Orders" at bounding box center [759, 24] width 48 height 48
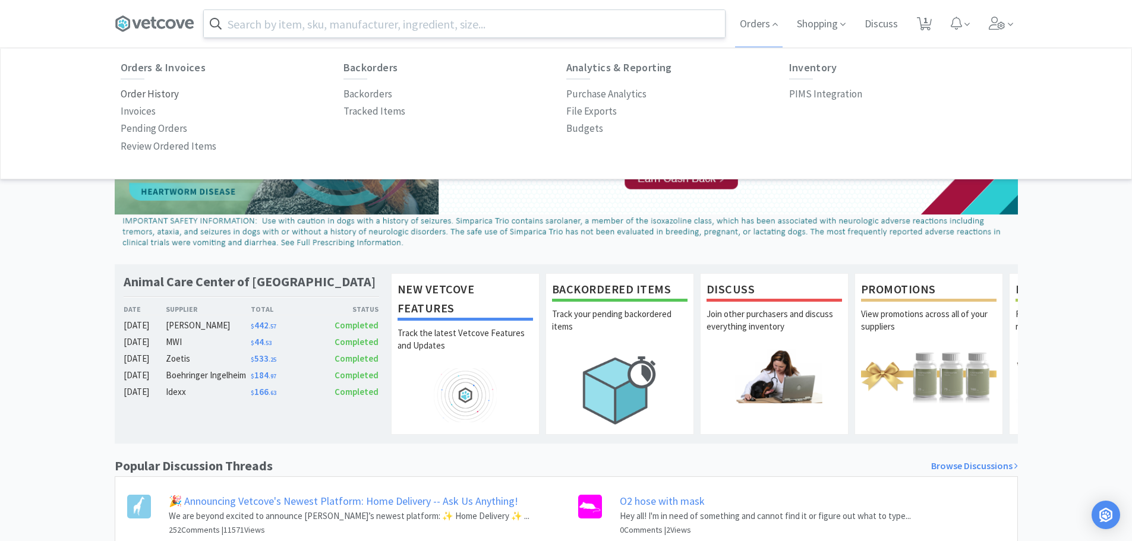
click at [168, 96] on p "Order History" at bounding box center [150, 94] width 58 height 16
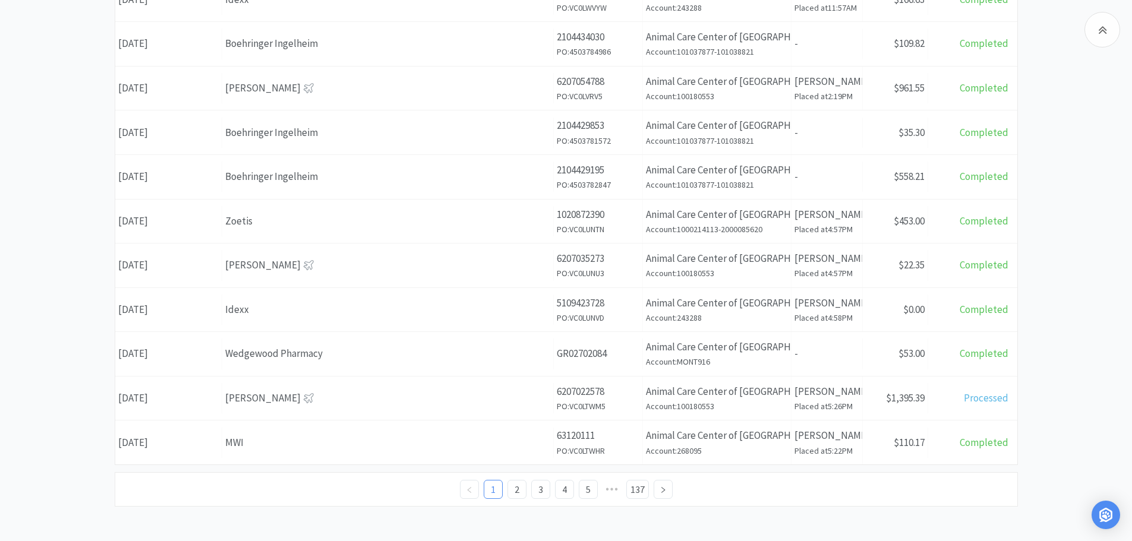
scroll to position [439, 0]
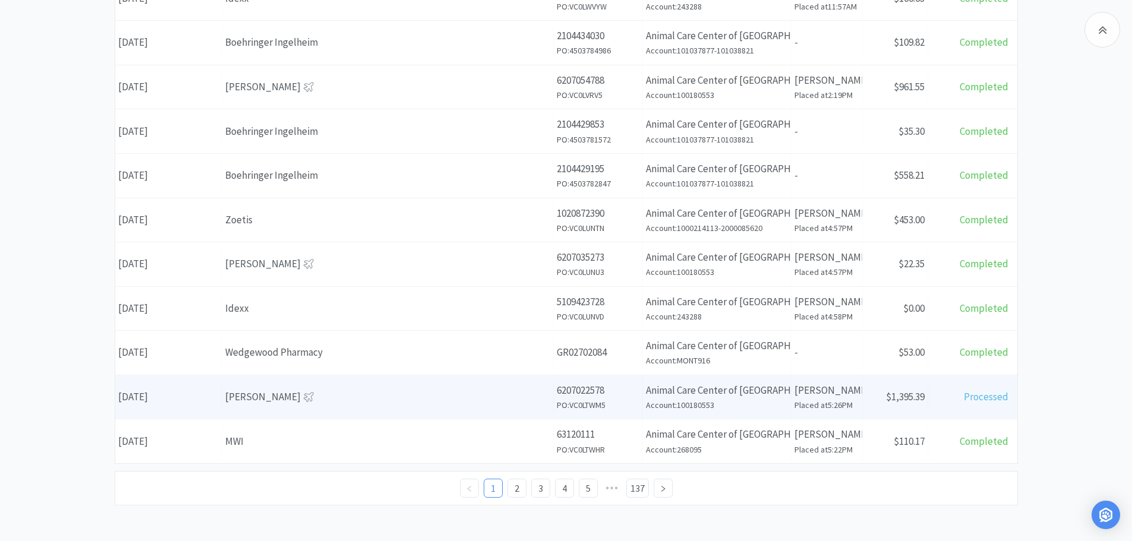
click at [334, 389] on div "[PERSON_NAME]" at bounding box center [387, 397] width 325 height 16
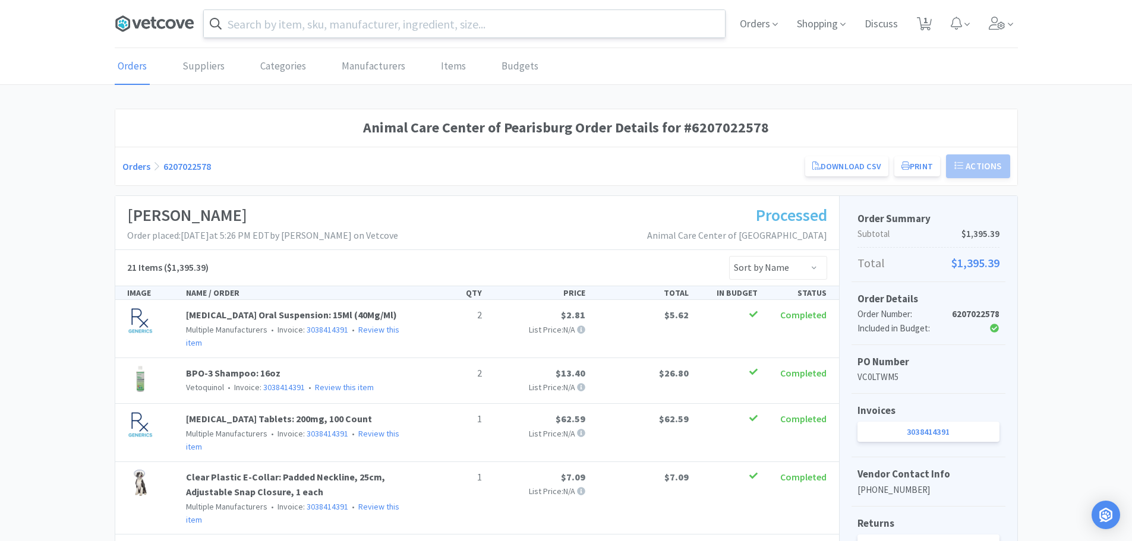
click at [147, 21] on icon at bounding box center [155, 24] width 80 height 18
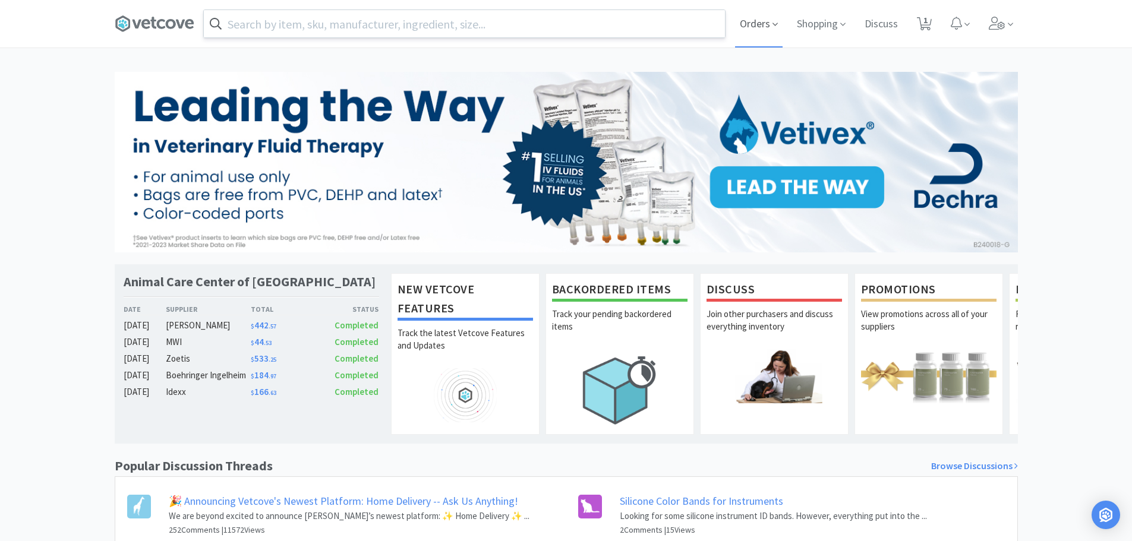
click at [754, 19] on span "Orders" at bounding box center [759, 24] width 48 height 48
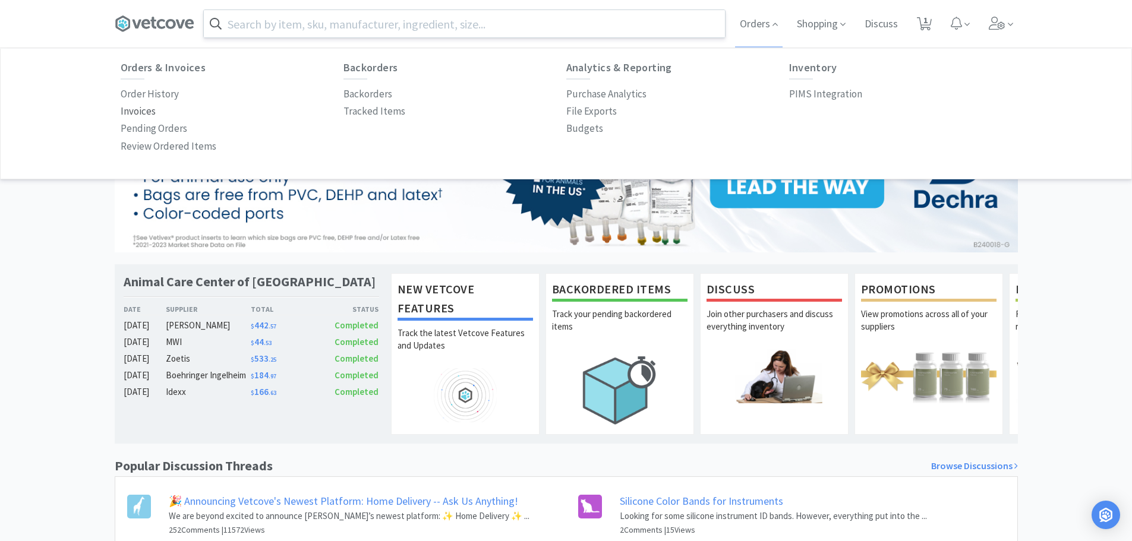
click at [149, 112] on p "Invoices" at bounding box center [138, 111] width 35 height 16
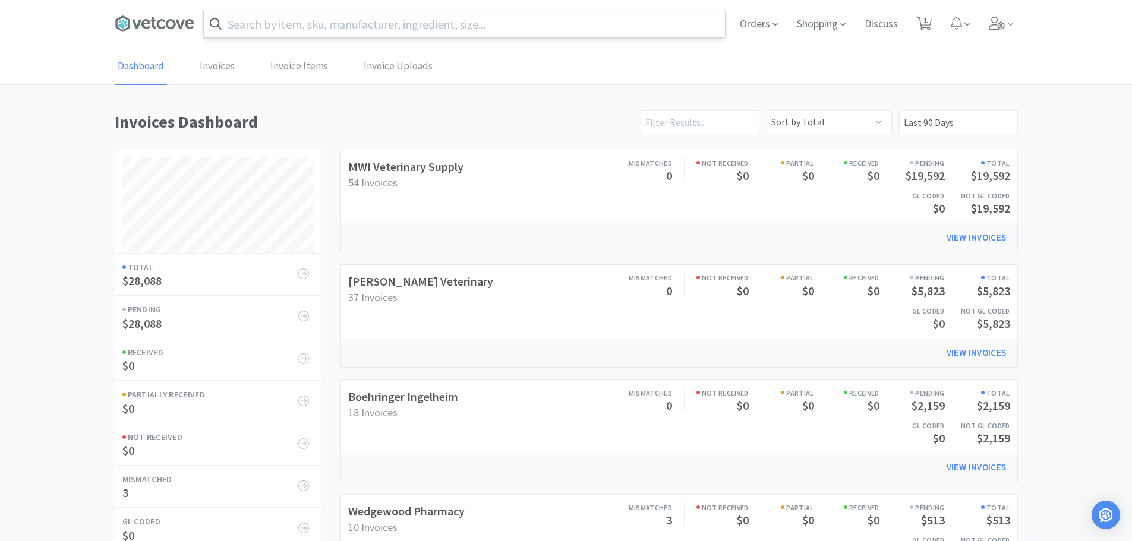
scroll to position [555, 903]
click at [368, 376] on div "MWI Veterinary Supply 54 Invoices Mismatched 0 Not Received $0 Partial $0 Recei…" at bounding box center [678, 374] width 677 height 448
click at [363, 396] on link "Boehringer Ingelheim" at bounding box center [403, 396] width 110 height 15
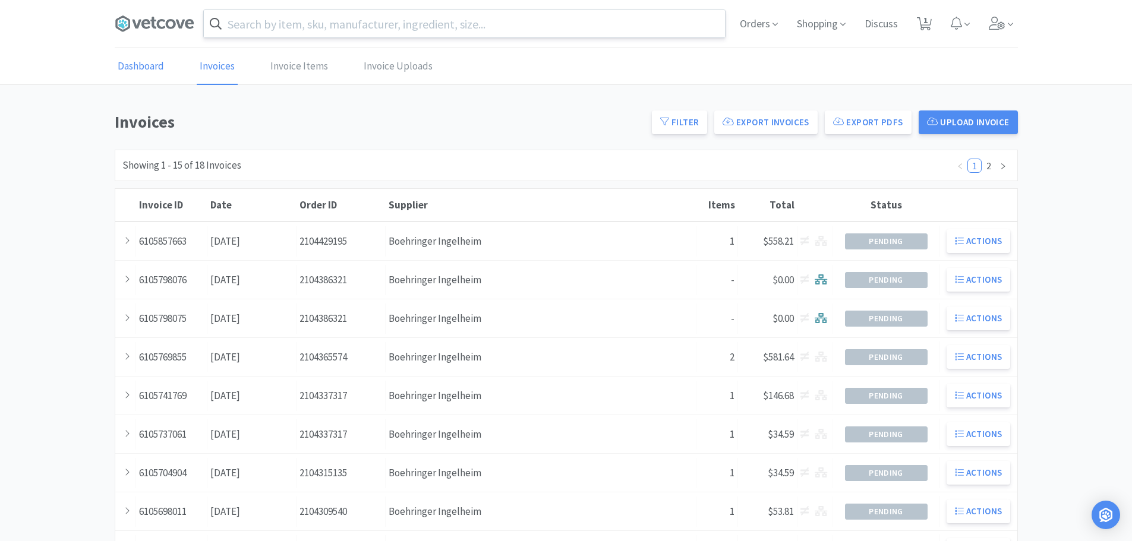
click at [158, 69] on link "Dashboard" at bounding box center [141, 67] width 52 height 36
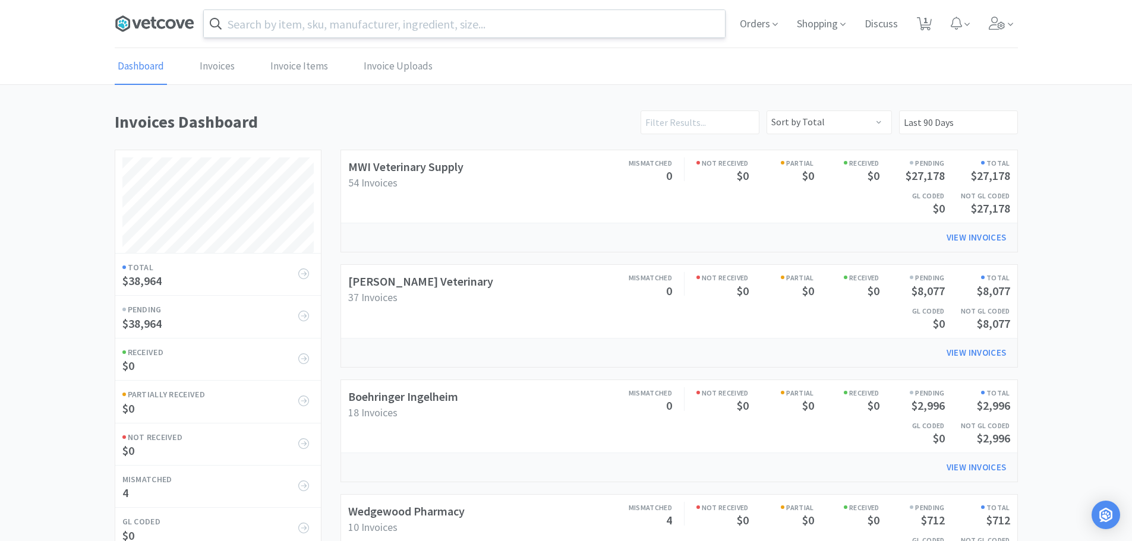
scroll to position [555, 903]
click at [173, 27] on icon at bounding box center [171, 24] width 10 height 10
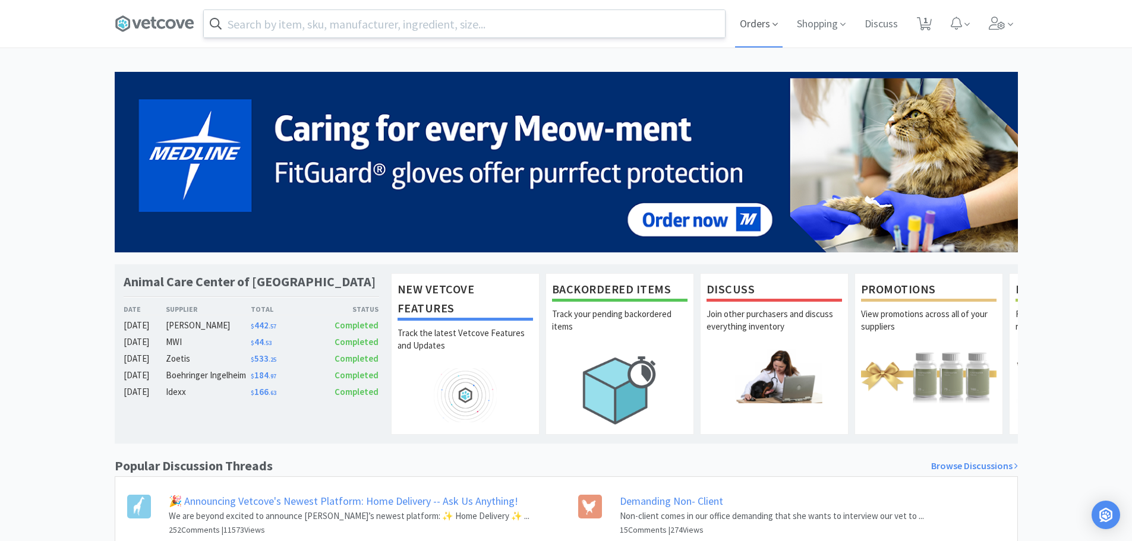
click at [756, 24] on span "Orders" at bounding box center [759, 24] width 48 height 48
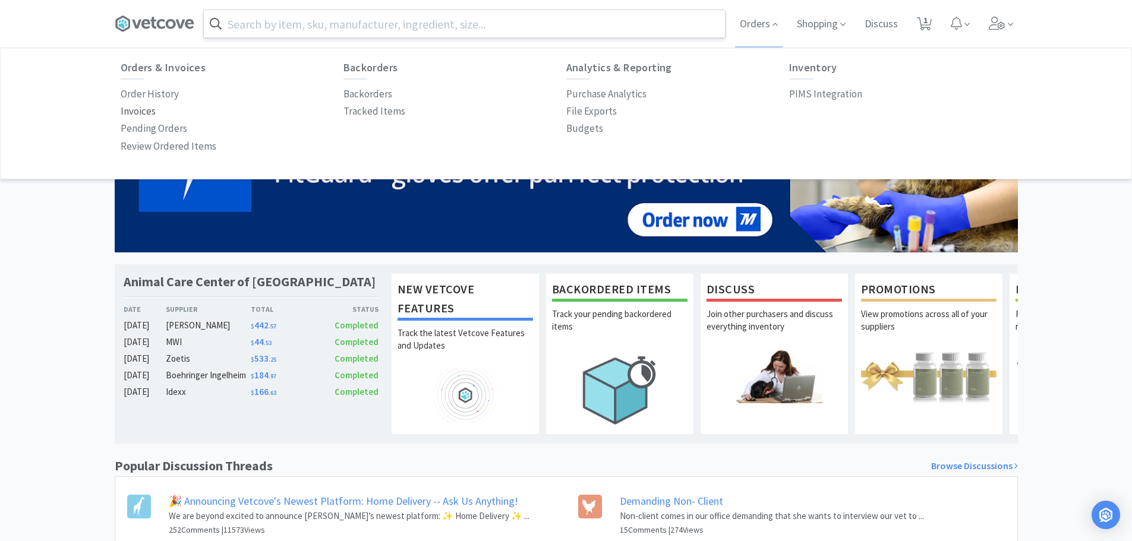
click at [134, 113] on p "Invoices" at bounding box center [138, 111] width 35 height 16
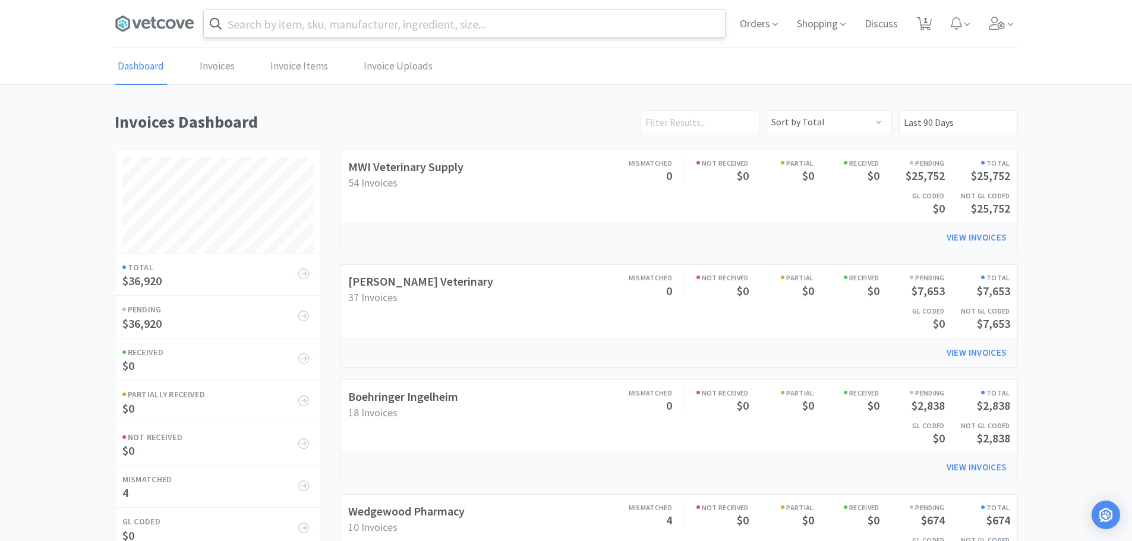
scroll to position [555, 903]
click at [296, 31] on input "text" at bounding box center [464, 23] width 521 height 27
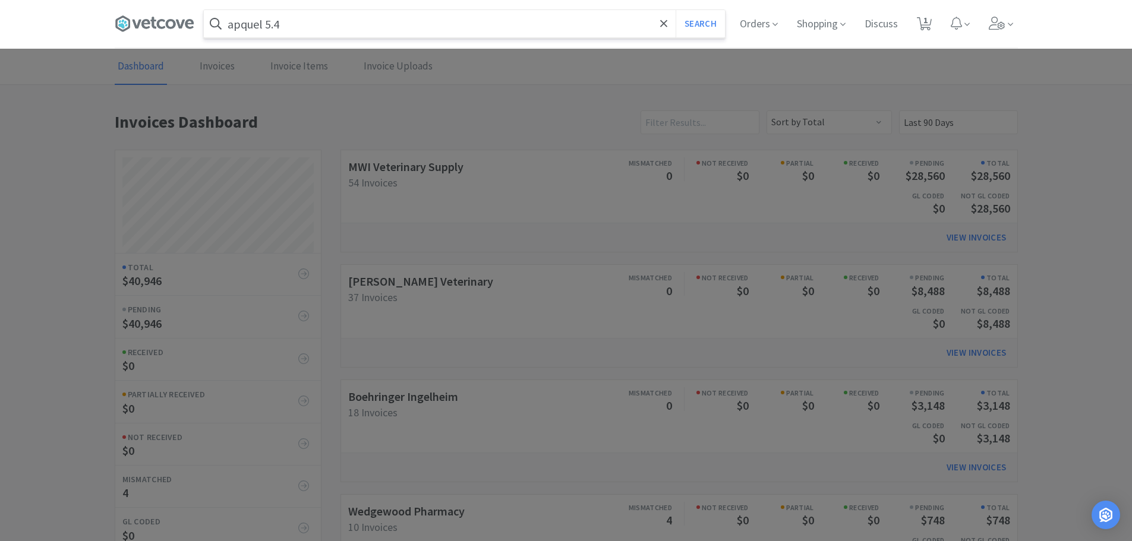
type input "apquel 5.4"
click at [675, 10] on button "Search" at bounding box center [699, 23] width 49 height 27
select select "1"
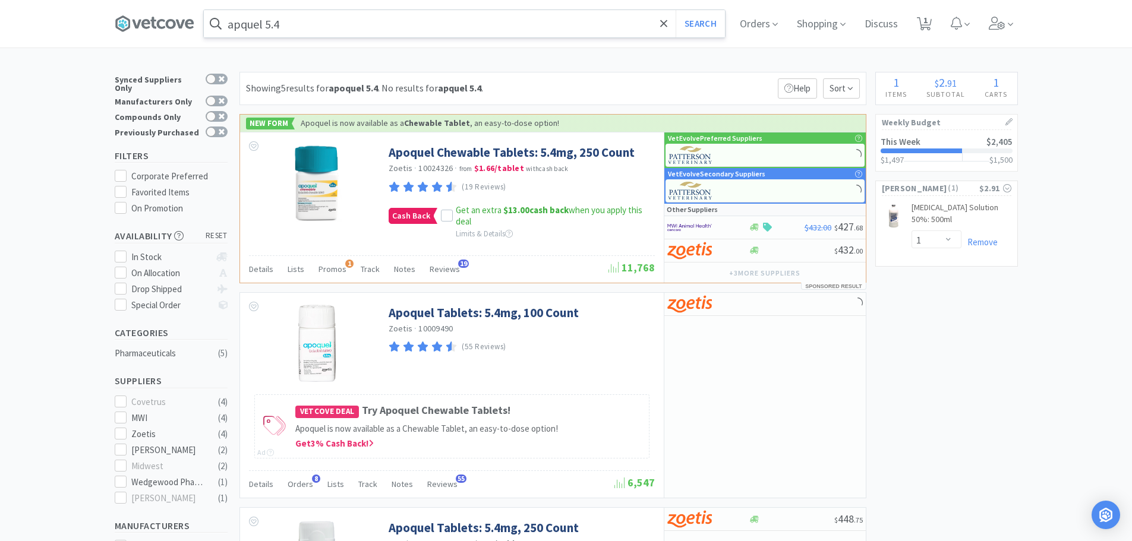
click at [246, 23] on input "apquel 5.4" at bounding box center [464, 23] width 521 height 27
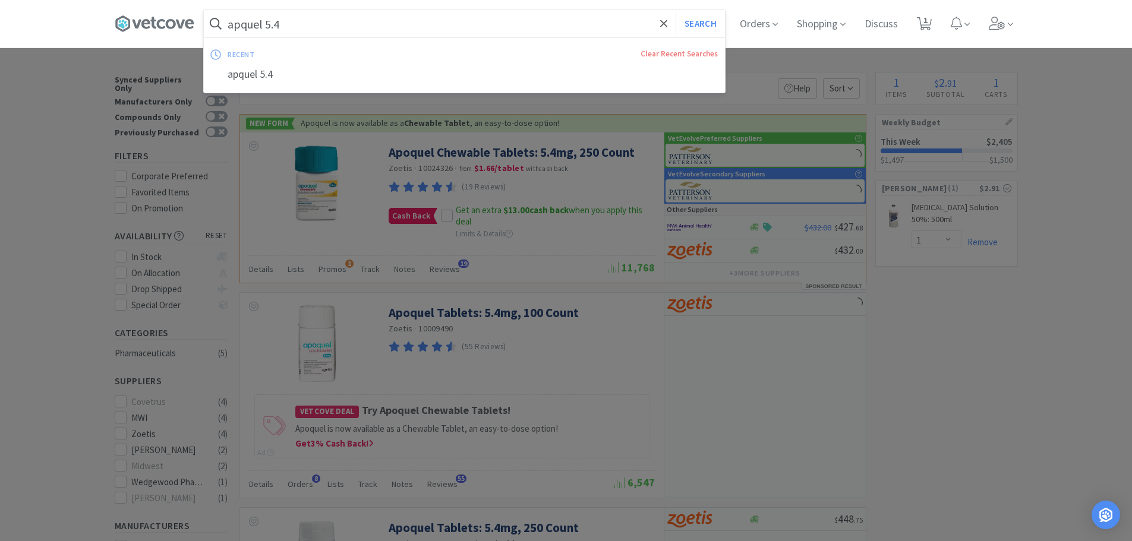
click at [244, 23] on input "apquel 5.4" at bounding box center [464, 23] width 521 height 27
type input "apoquel 5.4"
click at [704, 15] on button "Search" at bounding box center [699, 23] width 49 height 27
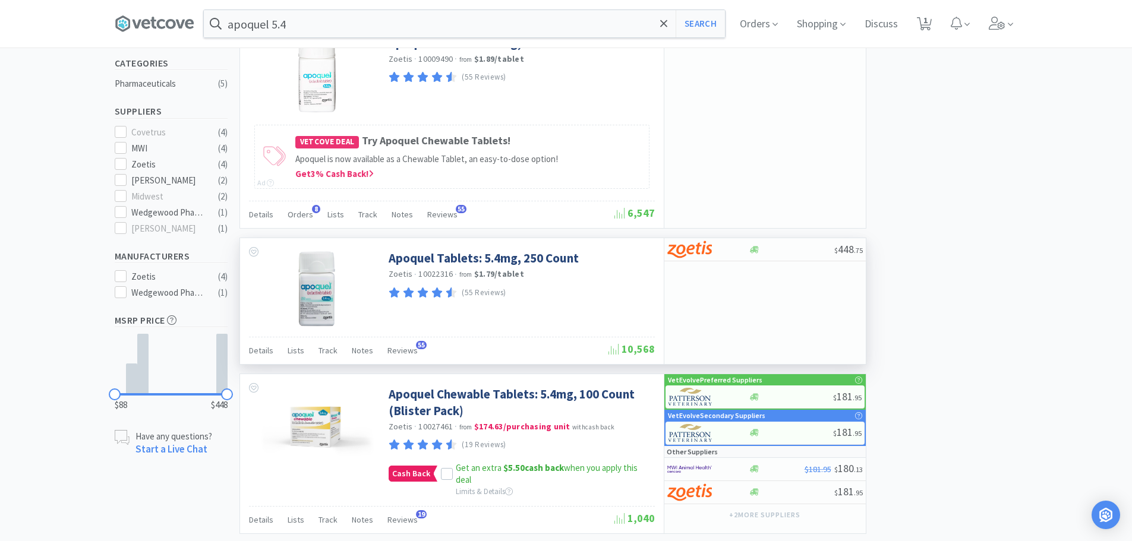
scroll to position [249, 0]
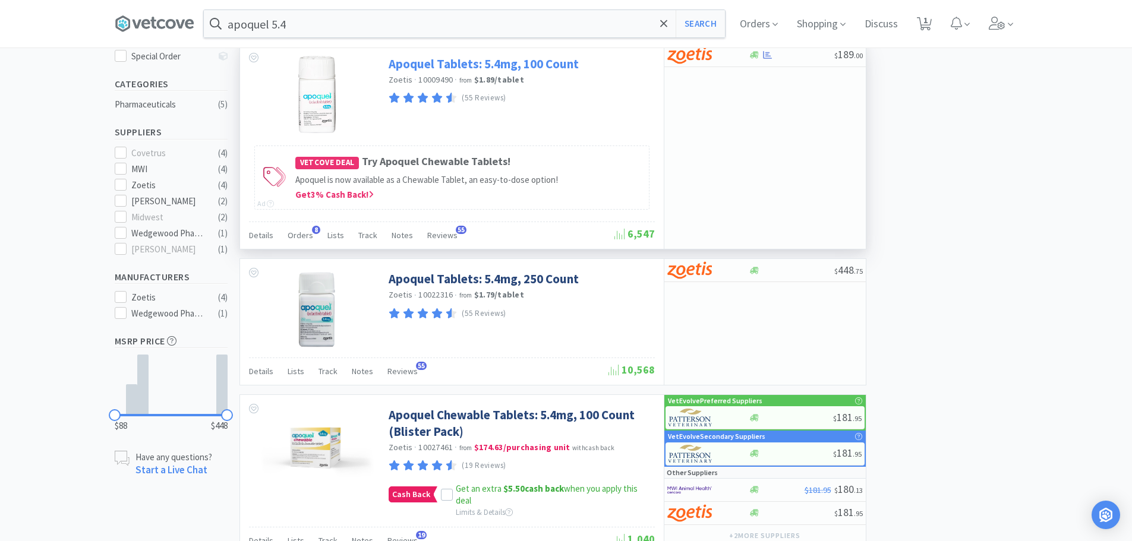
click at [513, 61] on link "Apoquel Tablets: 5.4mg, 100 Count" at bounding box center [484, 64] width 190 height 16
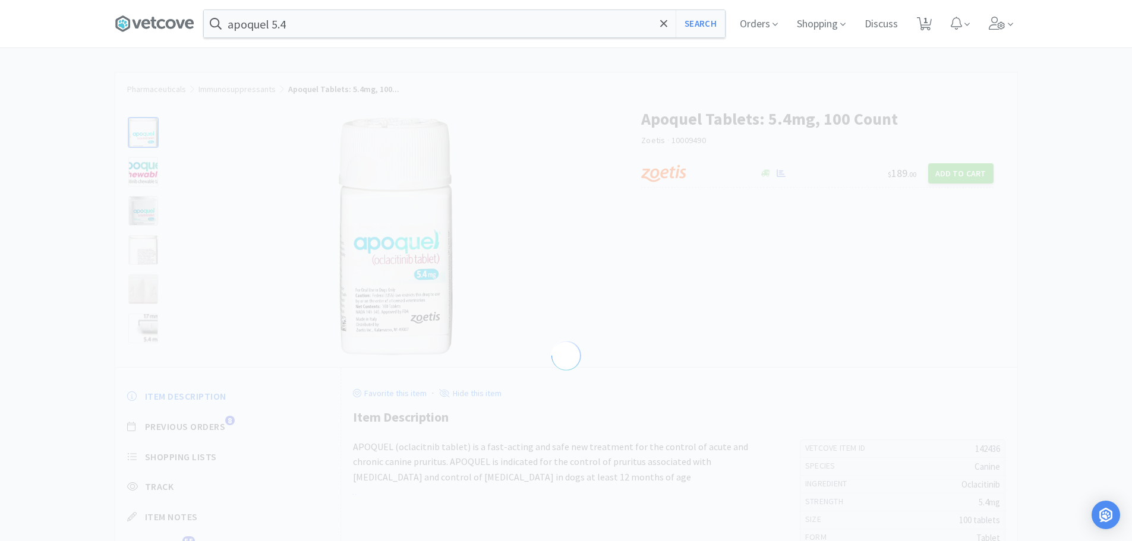
select select "142436"
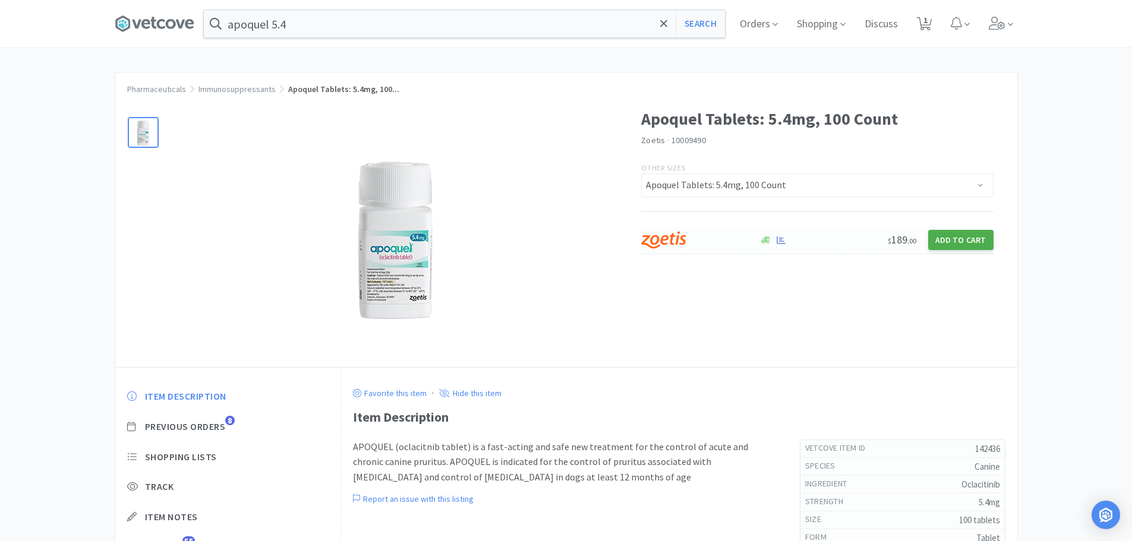
click at [969, 233] on button "Add to Cart" at bounding box center [960, 240] width 65 height 20
select select "1"
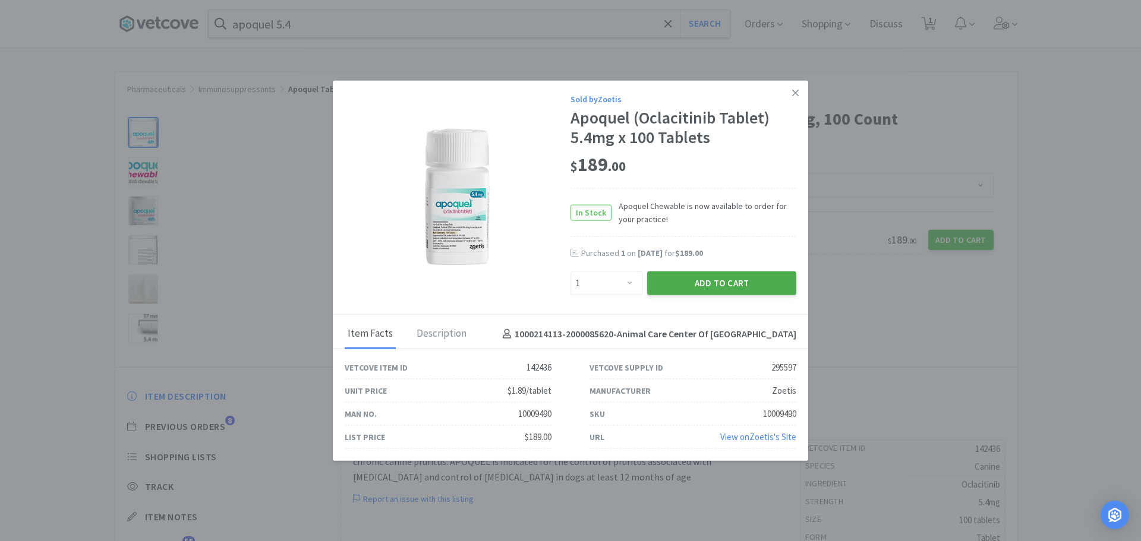
click at [677, 284] on button "Add to Cart" at bounding box center [721, 283] width 149 height 24
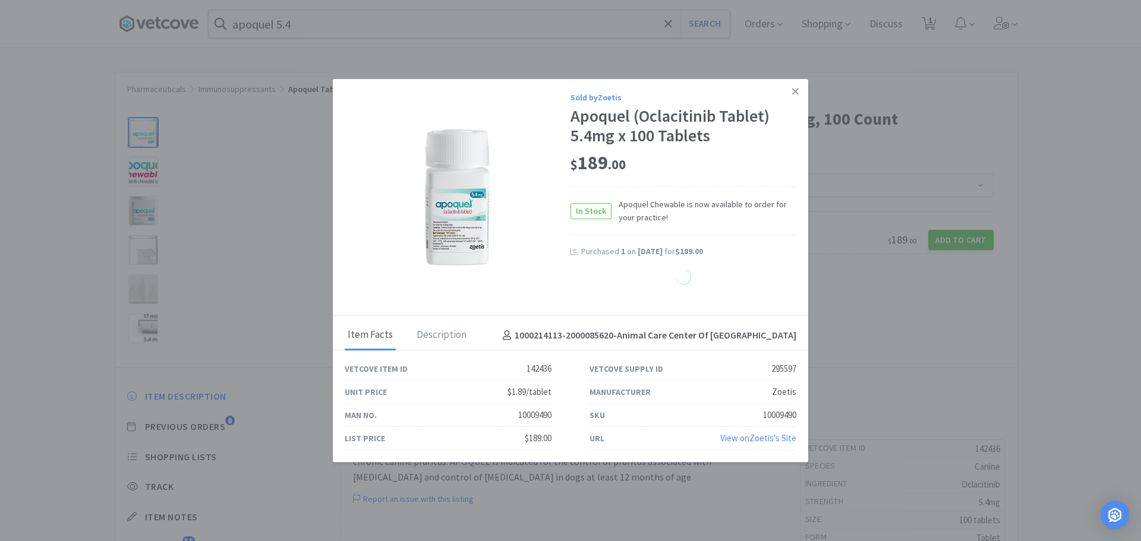
select select "1"
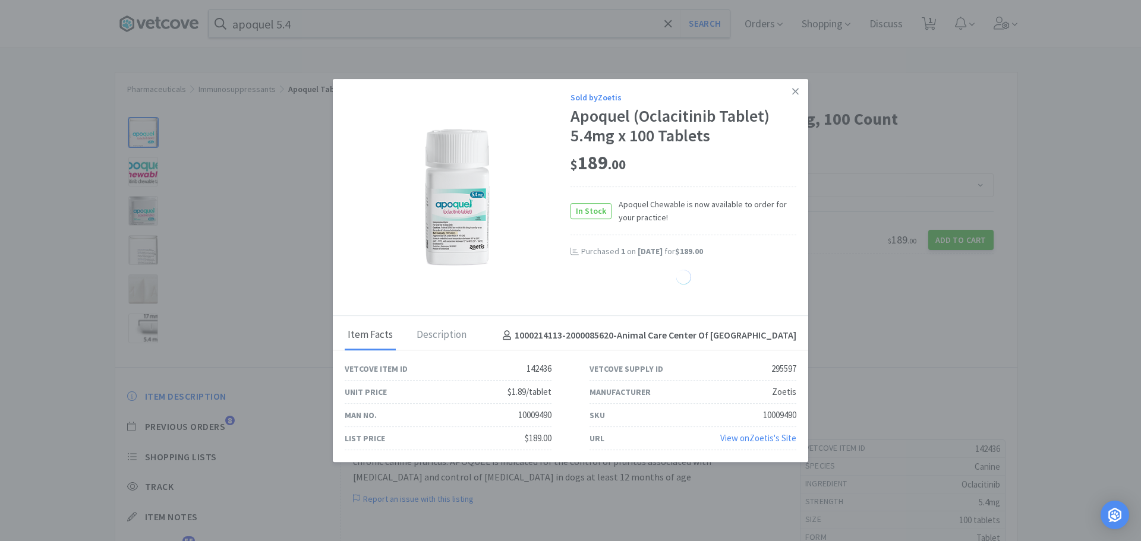
select select "1"
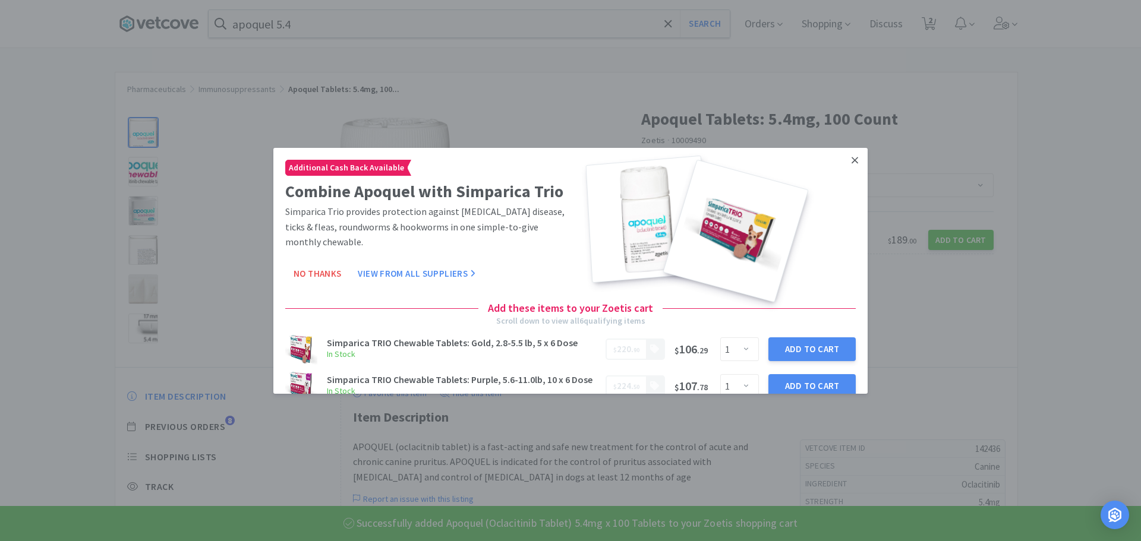
click at [851, 157] on icon at bounding box center [854, 159] width 7 height 11
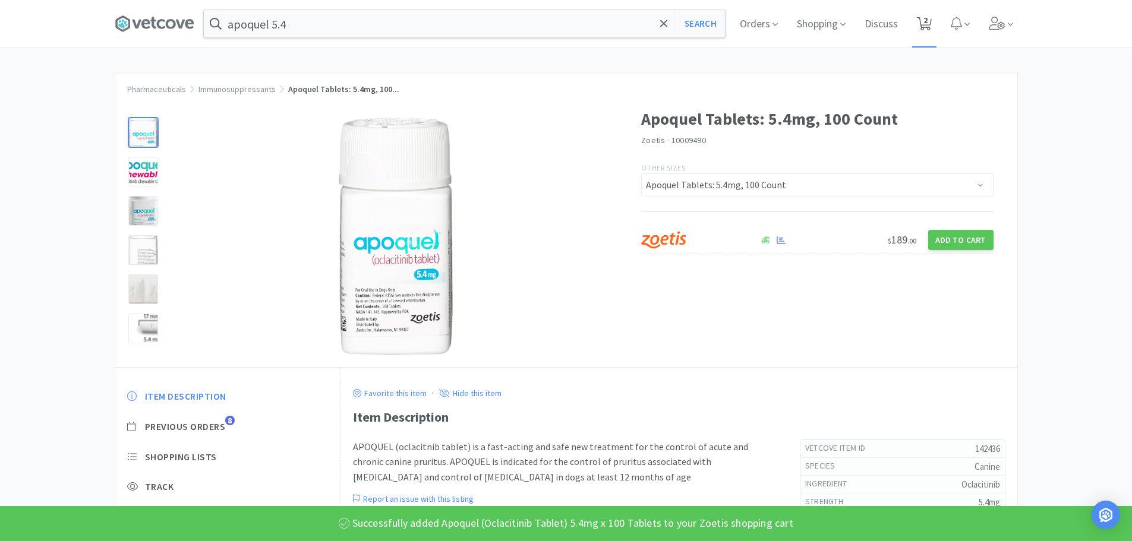
click at [927, 26] on span "2" at bounding box center [925, 20] width 4 height 48
select select "1"
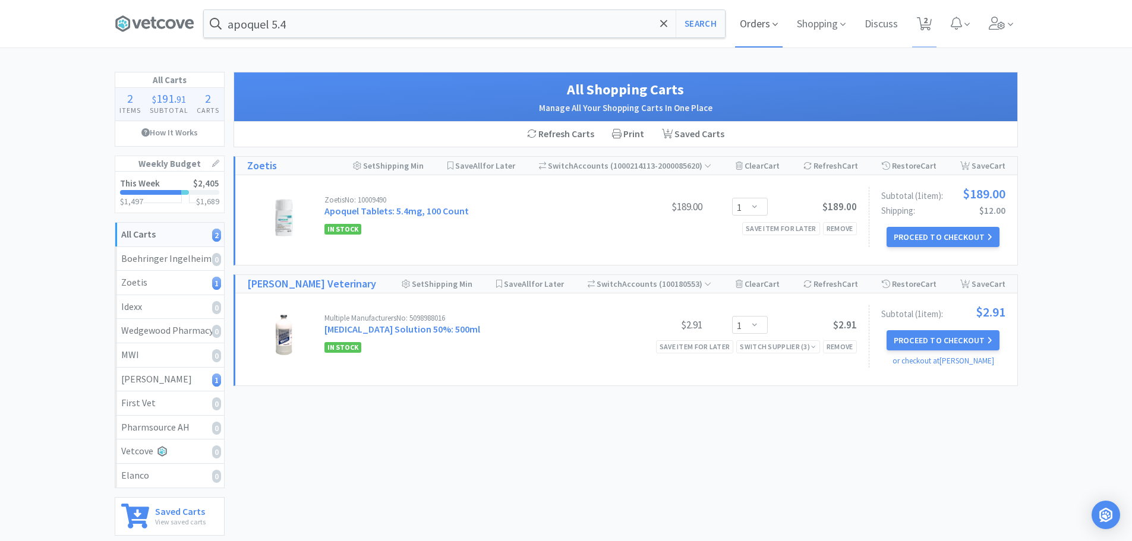
click at [753, 26] on span "Orders" at bounding box center [759, 24] width 48 height 48
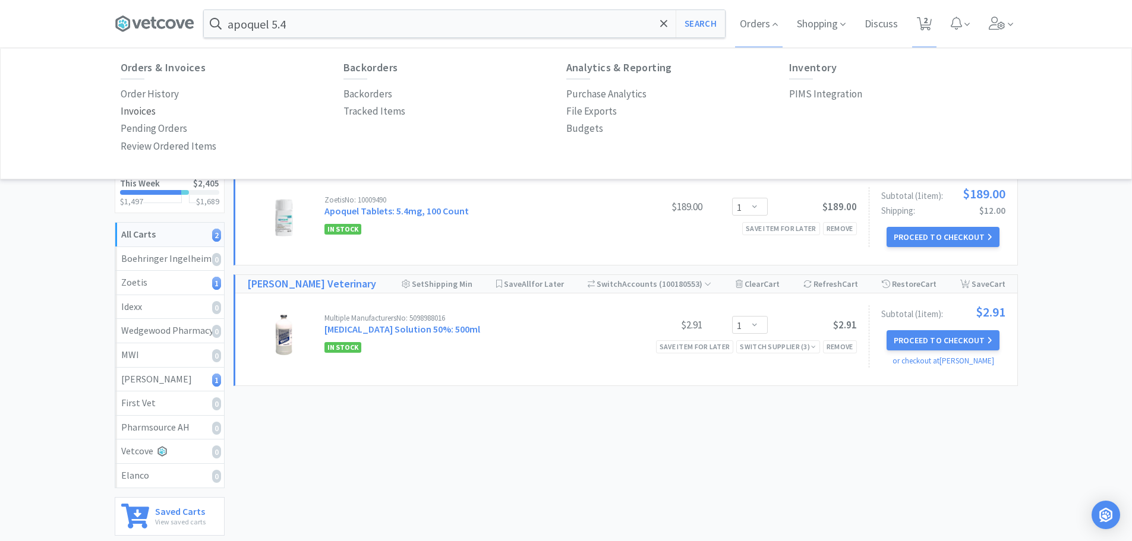
click at [147, 108] on p "Invoices" at bounding box center [138, 111] width 35 height 16
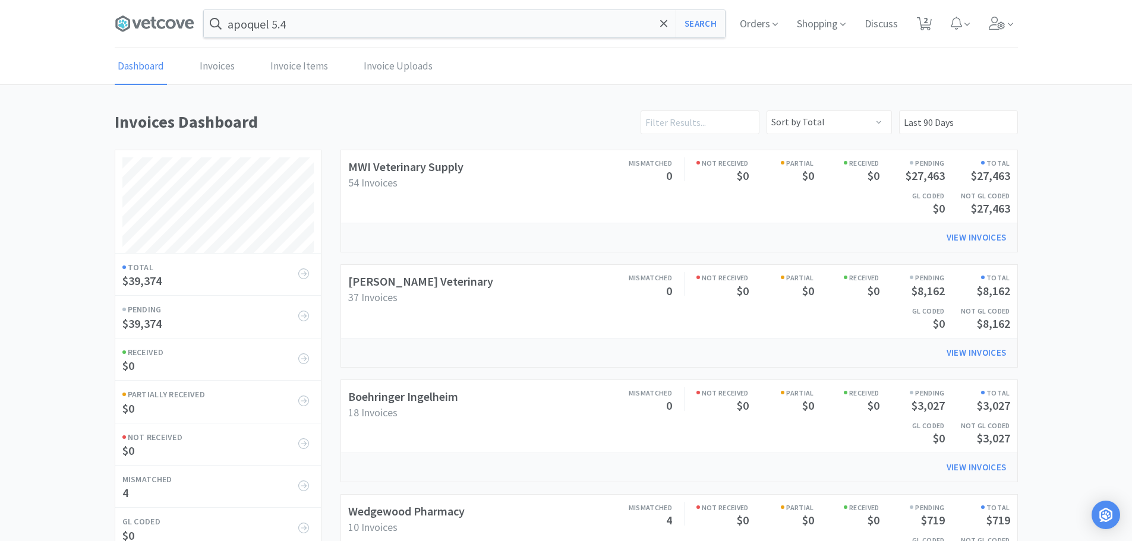
scroll to position [555, 903]
click at [774, 28] on icon at bounding box center [774, 24] width 5 height 11
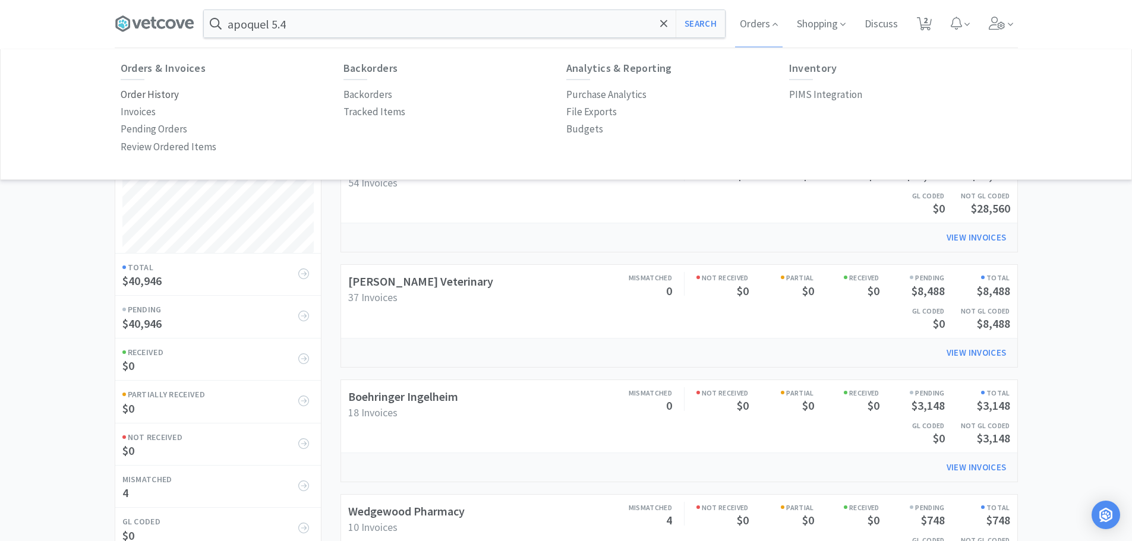
click at [142, 96] on p "Order History" at bounding box center [150, 95] width 58 height 16
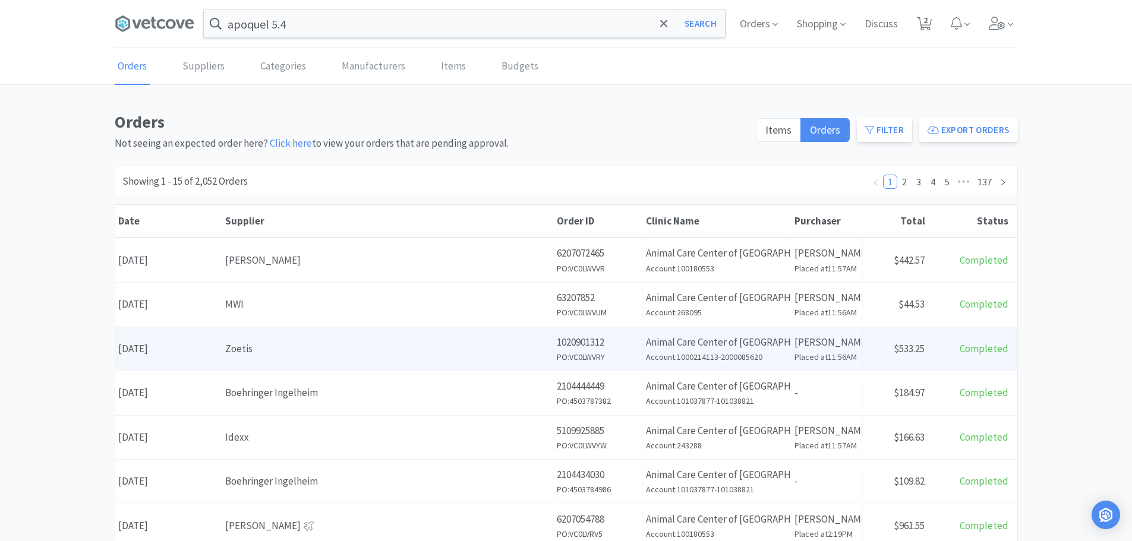
click at [275, 345] on div "Zoetis" at bounding box center [387, 349] width 325 height 16
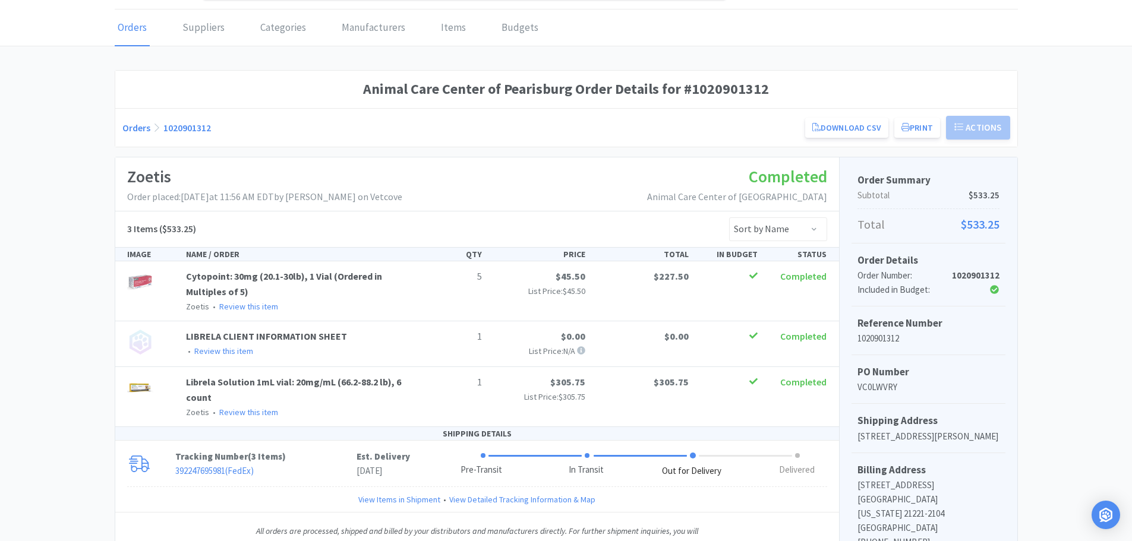
scroll to position [59, 0]
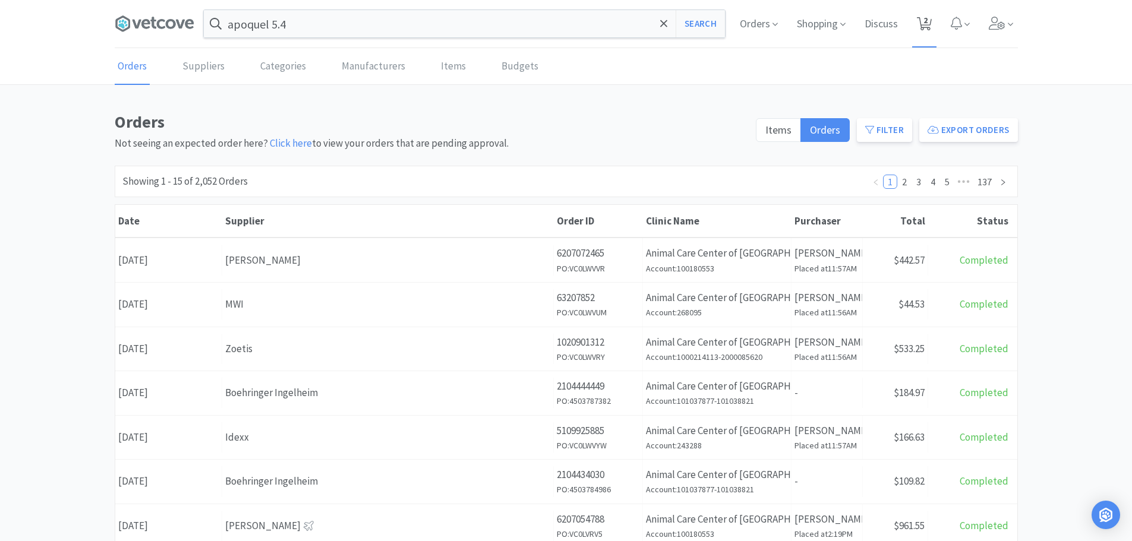
click at [919, 20] on icon at bounding box center [924, 23] width 15 height 13
select select "1"
click at [700, 20] on button "Search" at bounding box center [699, 23] width 49 height 27
select select "1"
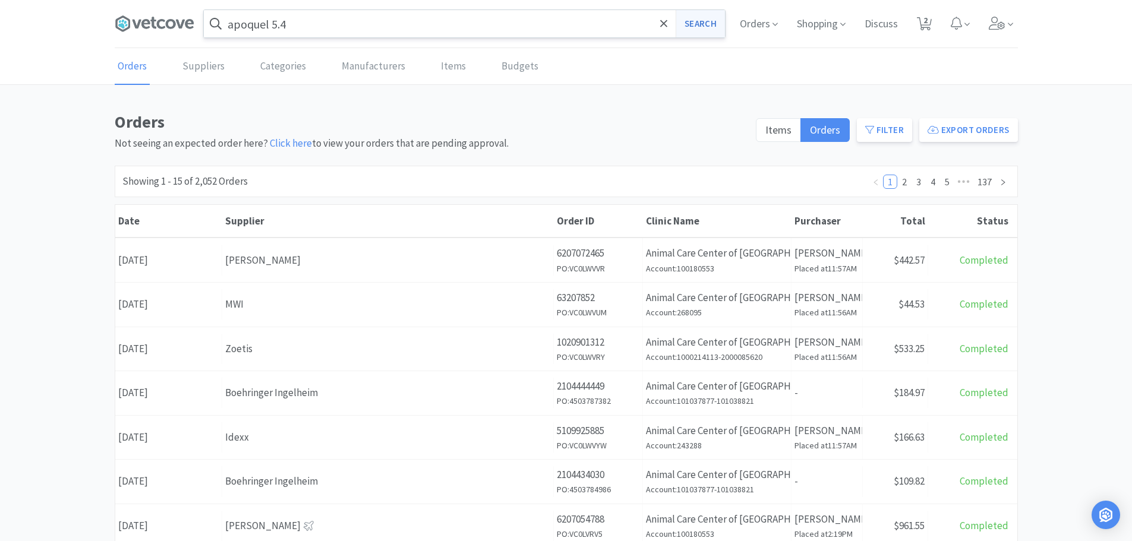
select select "1"
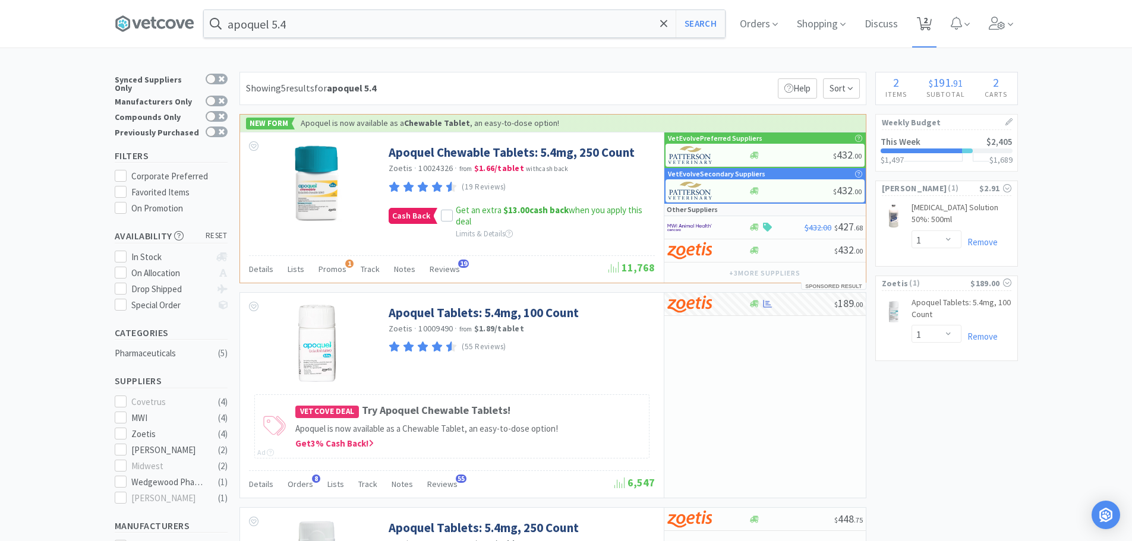
click at [931, 25] on icon at bounding box center [924, 23] width 15 height 13
select select "1"
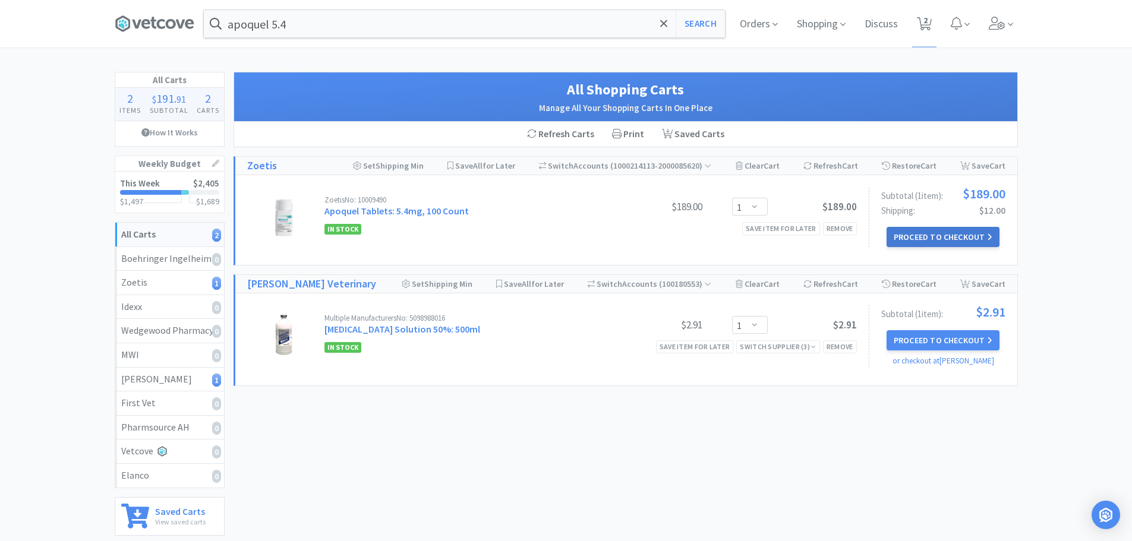
click at [906, 233] on button "Proceed to Checkout" at bounding box center [942, 237] width 113 height 20
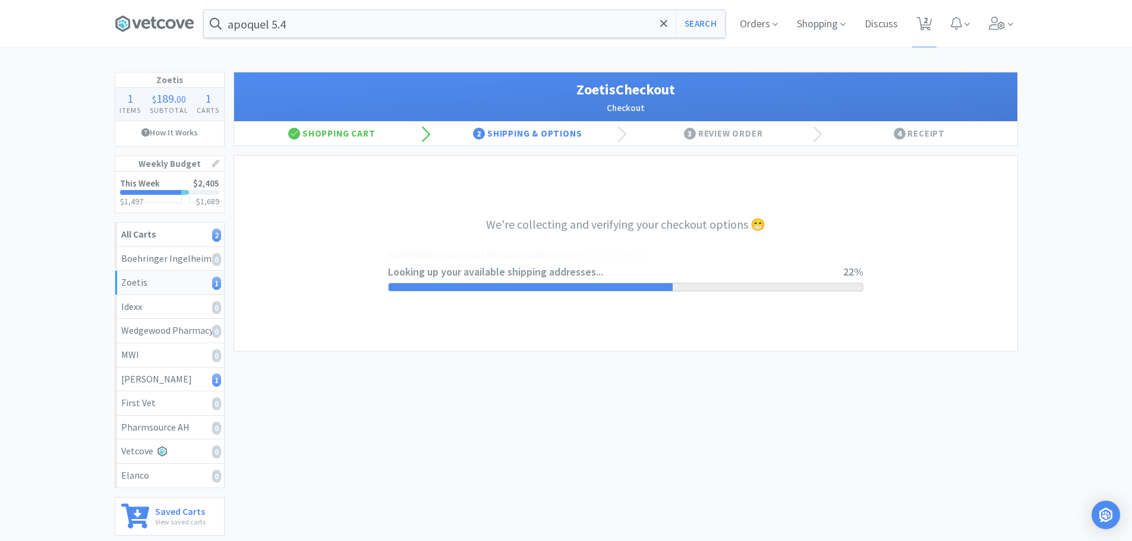
select select "invoice"
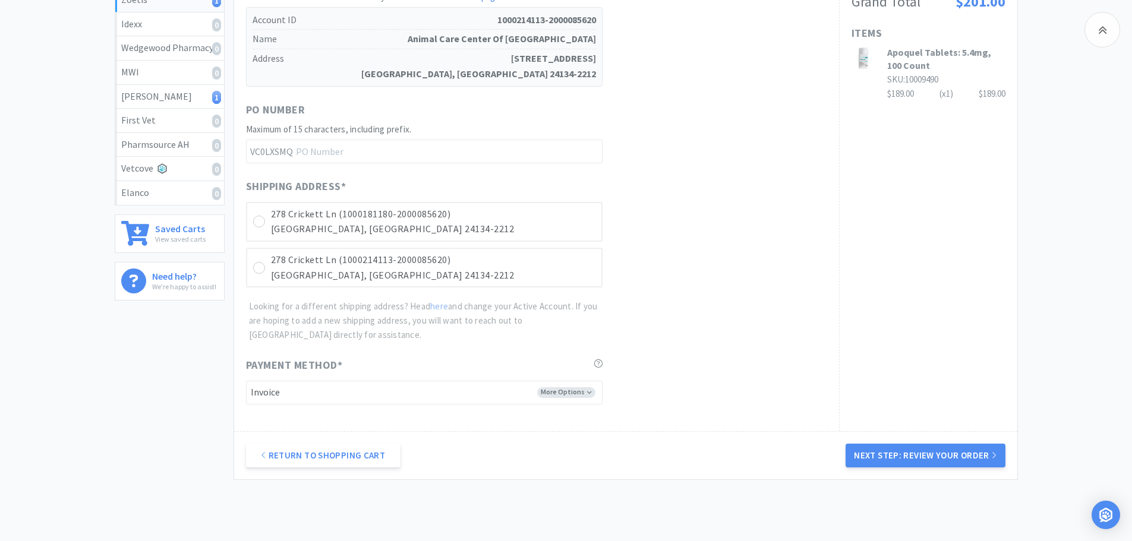
scroll to position [297, 0]
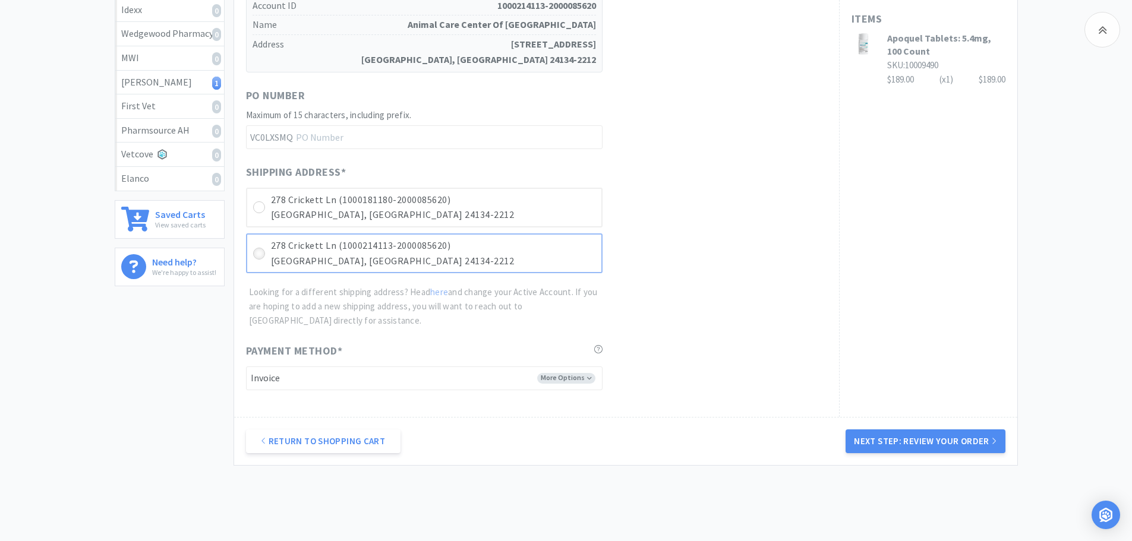
click at [257, 248] on div at bounding box center [259, 254] width 12 height 12
click at [902, 438] on button "Next Step: Review Your Order" at bounding box center [924, 441] width 159 height 24
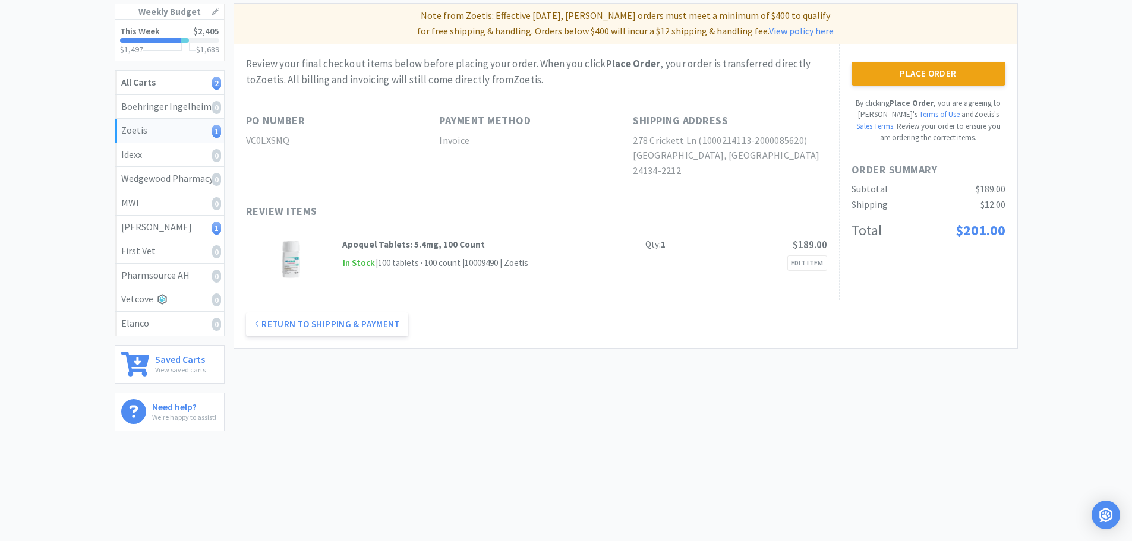
scroll to position [0, 0]
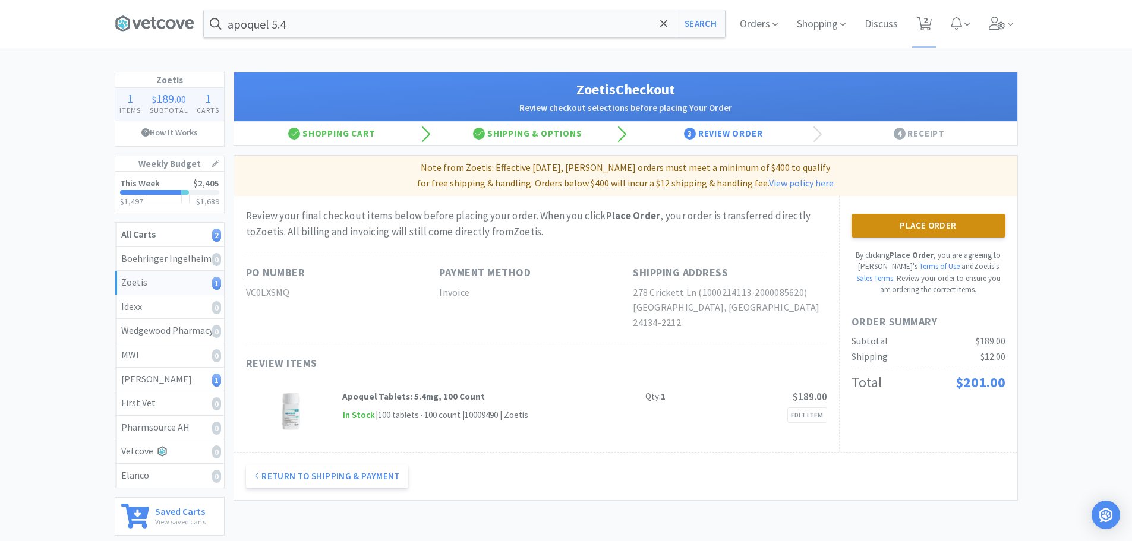
click at [881, 225] on button "Place Order" at bounding box center [928, 226] width 154 height 24
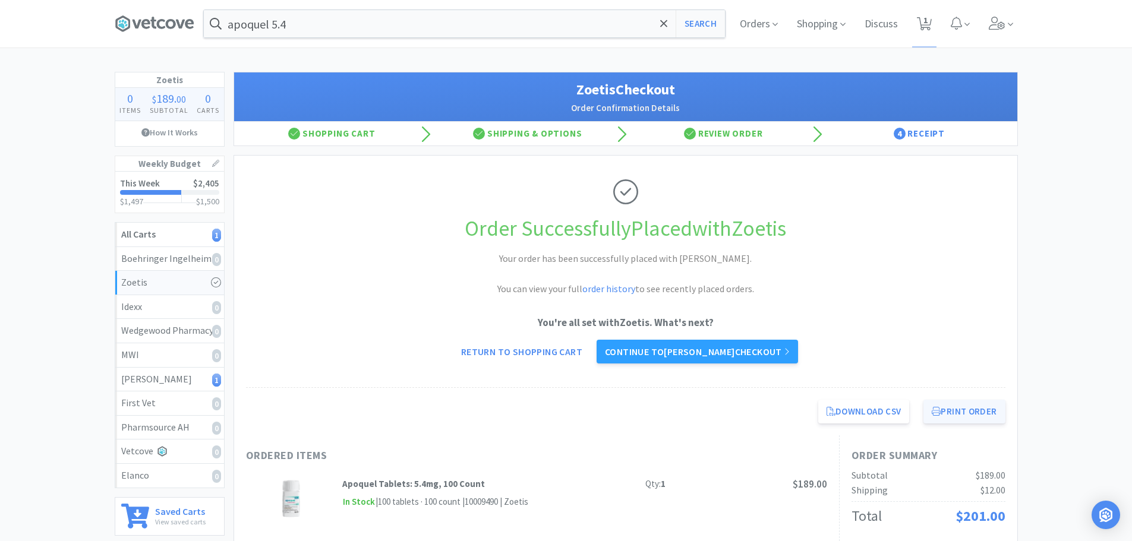
click at [960, 413] on button "Print Order" at bounding box center [963, 412] width 81 height 24
drag, startPoint x: 760, startPoint y: 25, endPoint x: 728, endPoint y: 41, distance: 35.9
click at [760, 25] on span "Orders" at bounding box center [759, 24] width 48 height 48
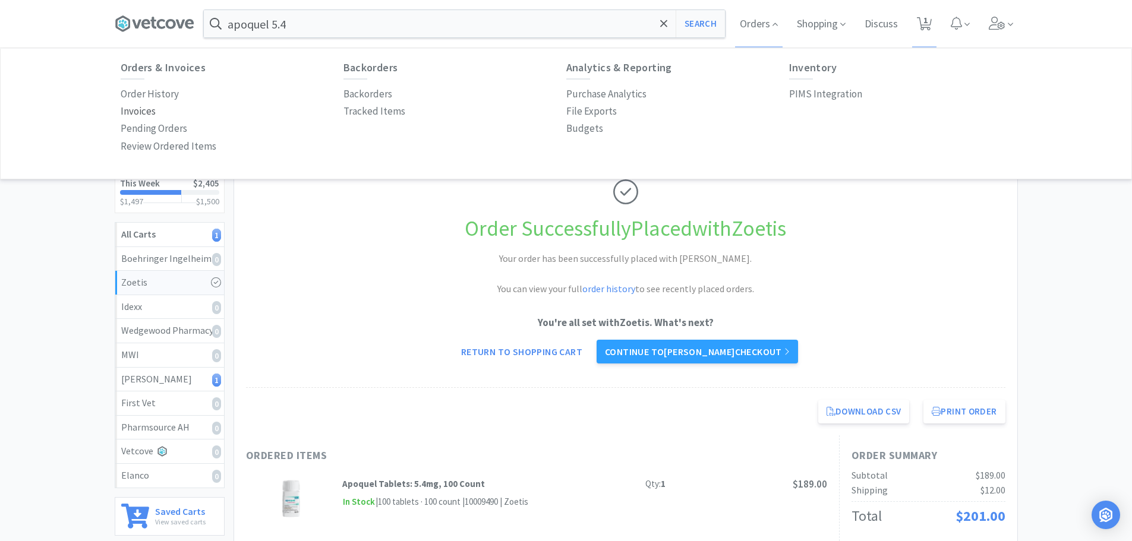
click at [142, 111] on p "Invoices" at bounding box center [138, 111] width 35 height 16
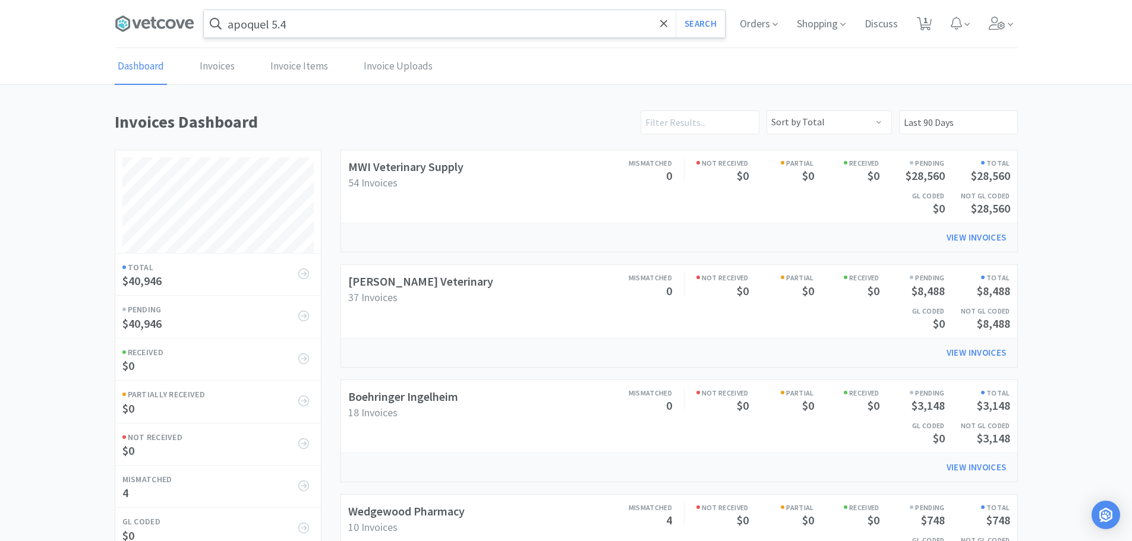
click at [343, 35] on input "apoquel 5.4" at bounding box center [464, 23] width 521 height 27
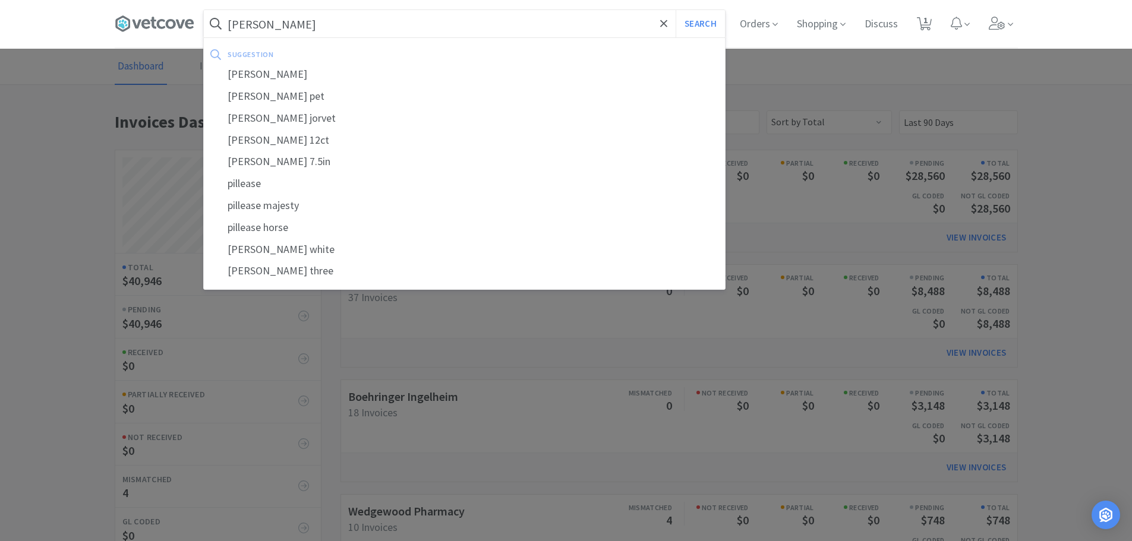
type input "piller"
click at [675, 10] on button "Search" at bounding box center [699, 23] width 49 height 27
select select "1"
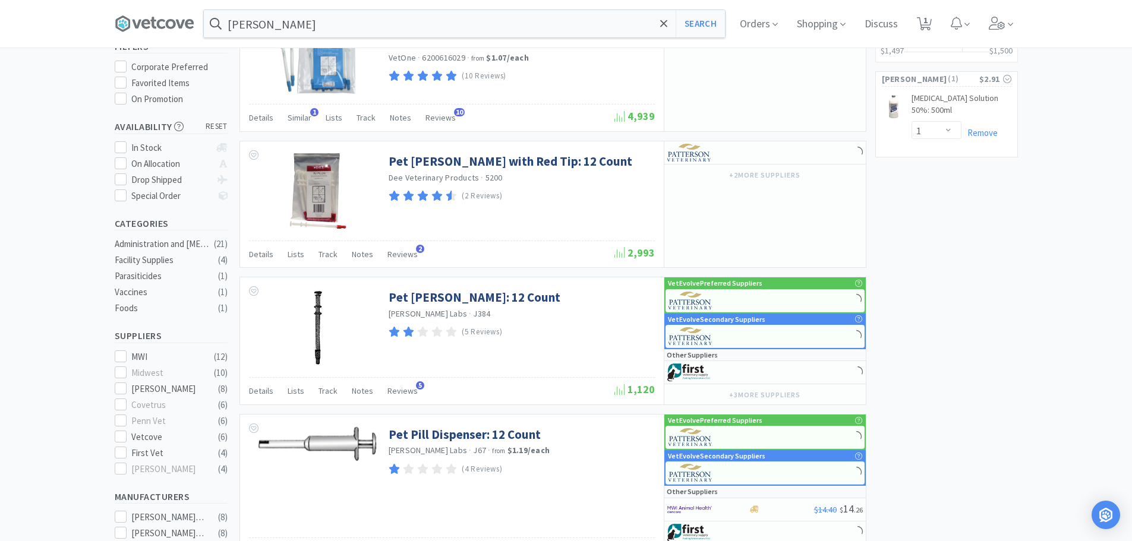
scroll to position [119, 0]
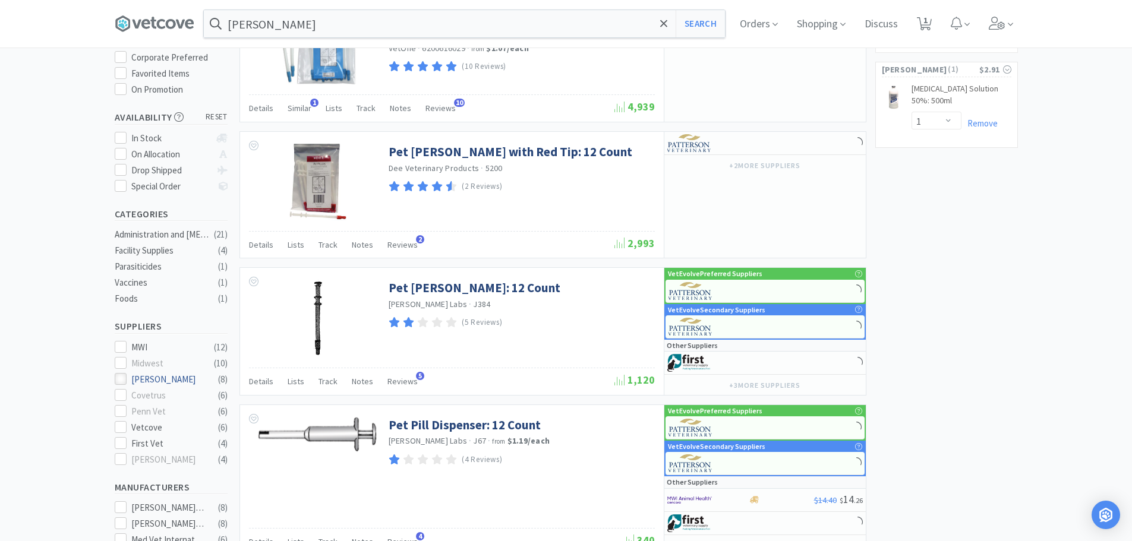
click at [122, 377] on div at bounding box center [121, 379] width 12 height 12
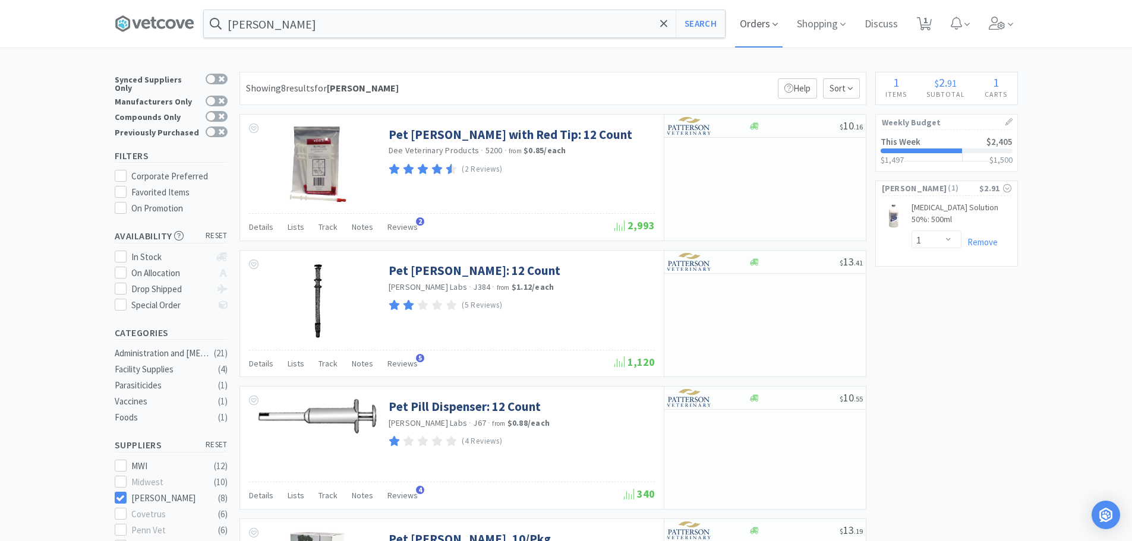
click at [766, 23] on span "Orders" at bounding box center [759, 24] width 48 height 48
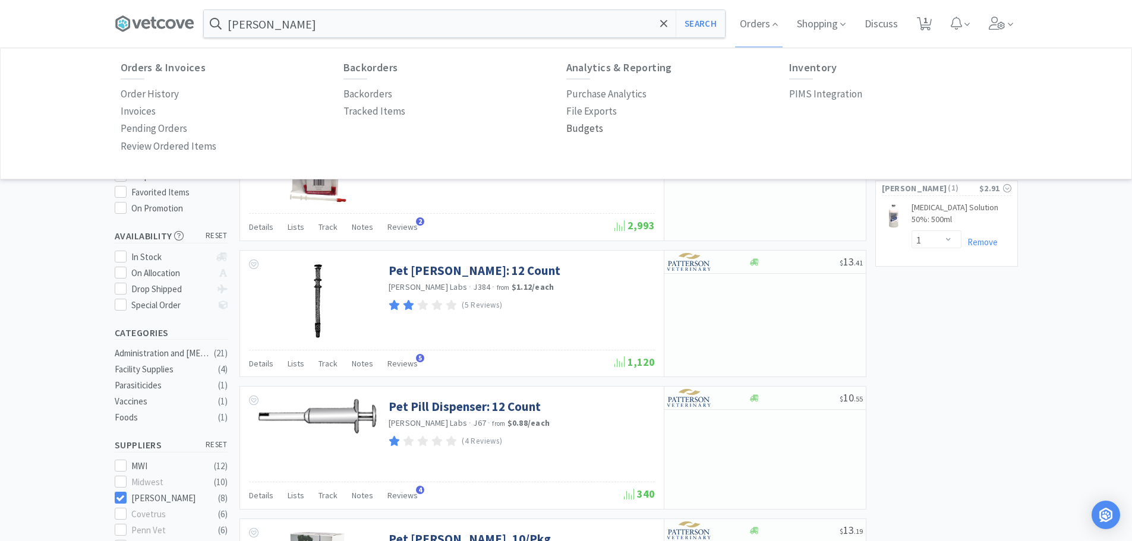
click at [581, 127] on p "Budgets" at bounding box center [584, 129] width 37 height 16
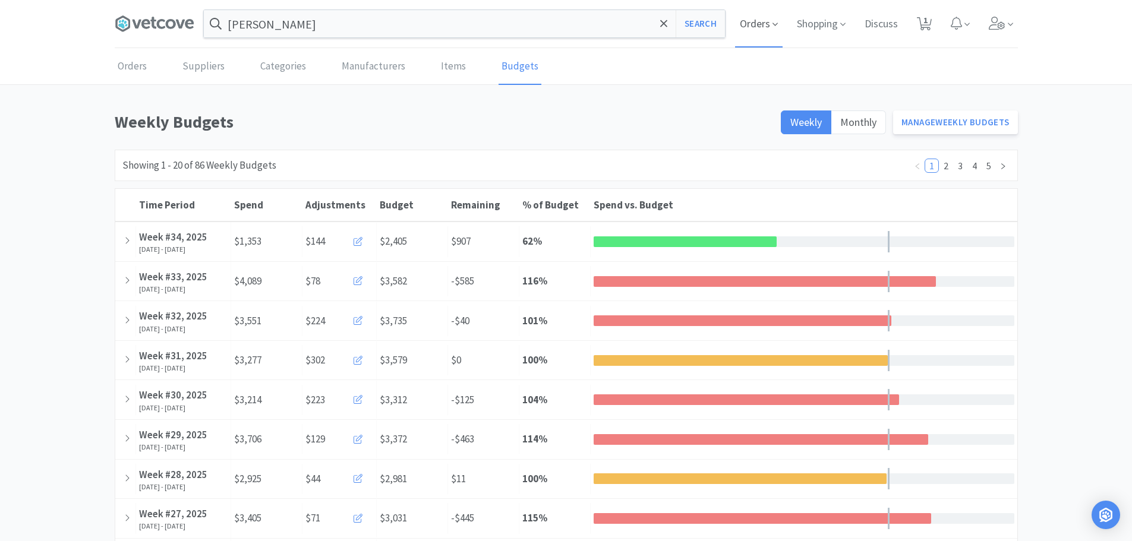
click at [750, 18] on span "Orders" at bounding box center [759, 24] width 48 height 48
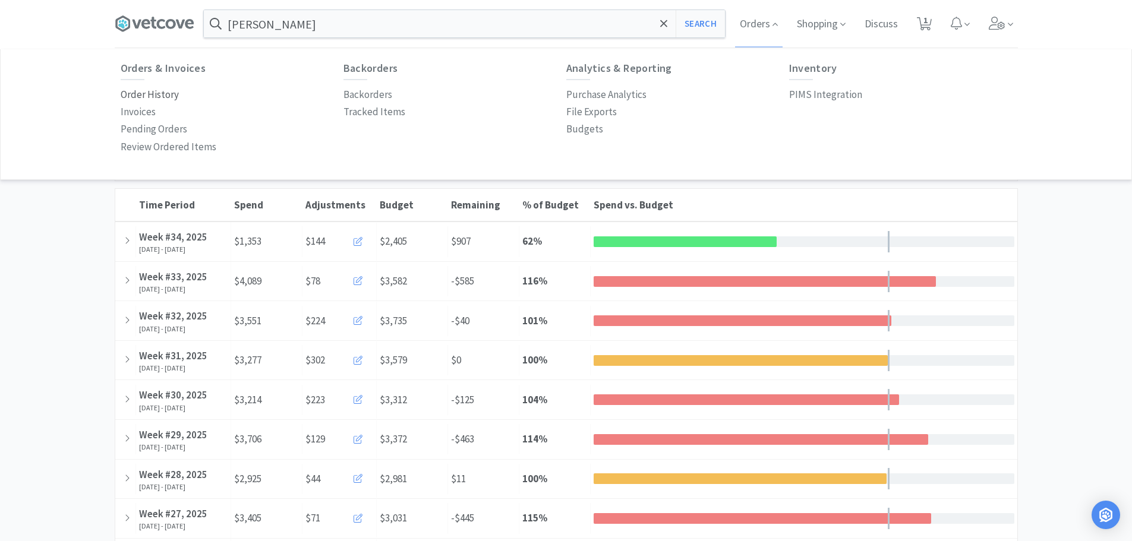
click at [158, 95] on p "Order History" at bounding box center [150, 95] width 58 height 16
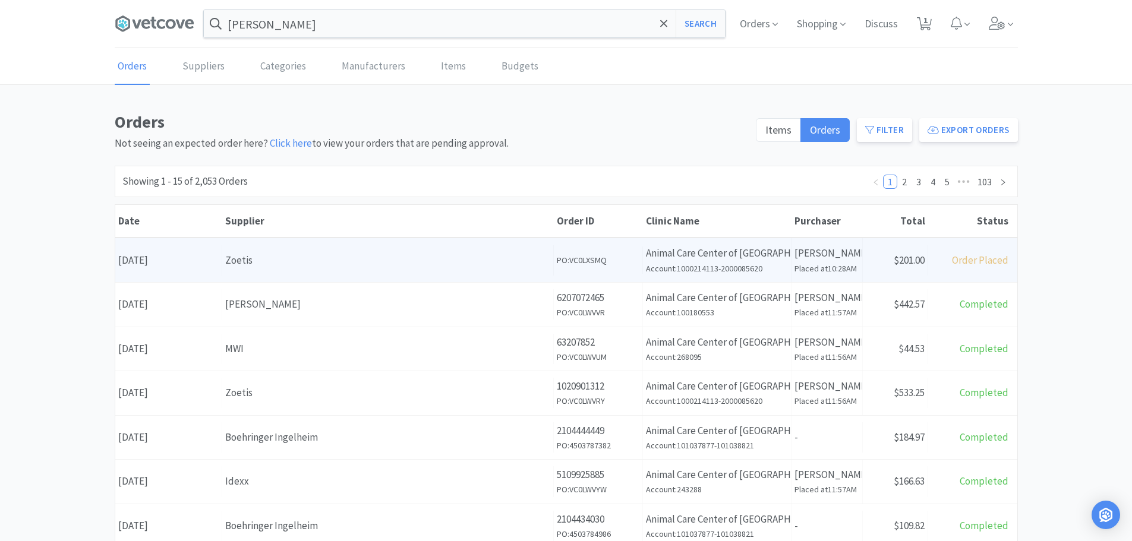
click at [357, 256] on div "Zoetis" at bounding box center [387, 260] width 325 height 16
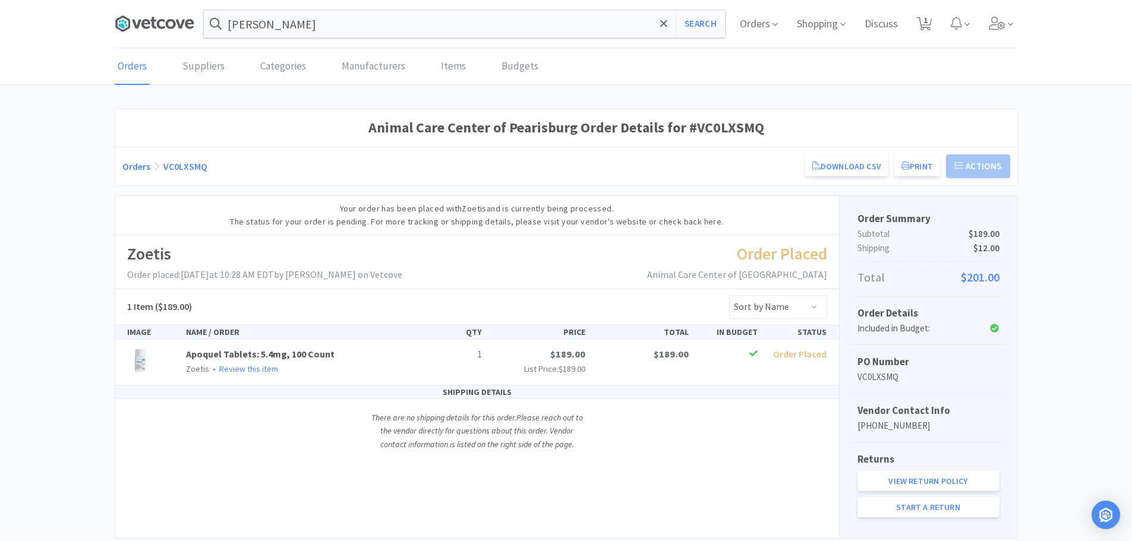
click at [165, 25] on icon at bounding box center [155, 24] width 80 height 18
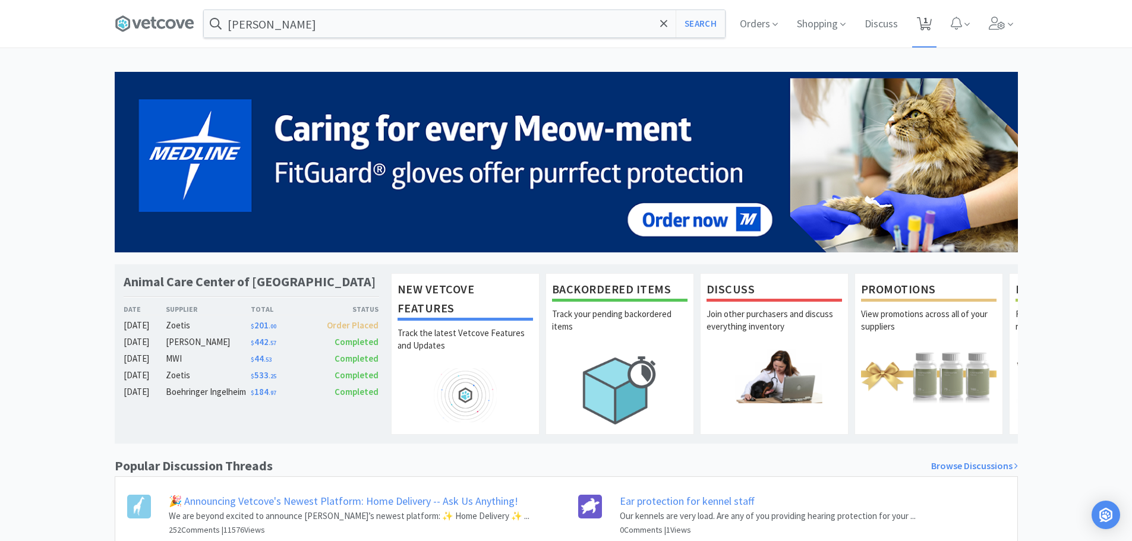
click at [931, 25] on span "1" at bounding box center [924, 24] width 24 height 48
select select "1"
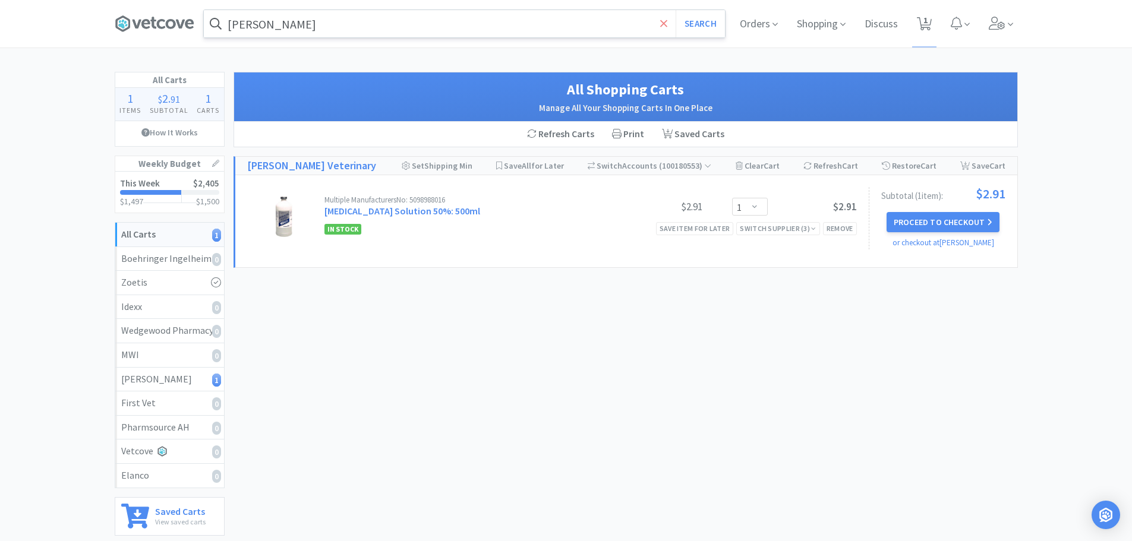
click at [664, 20] on icon at bounding box center [664, 24] width 8 height 12
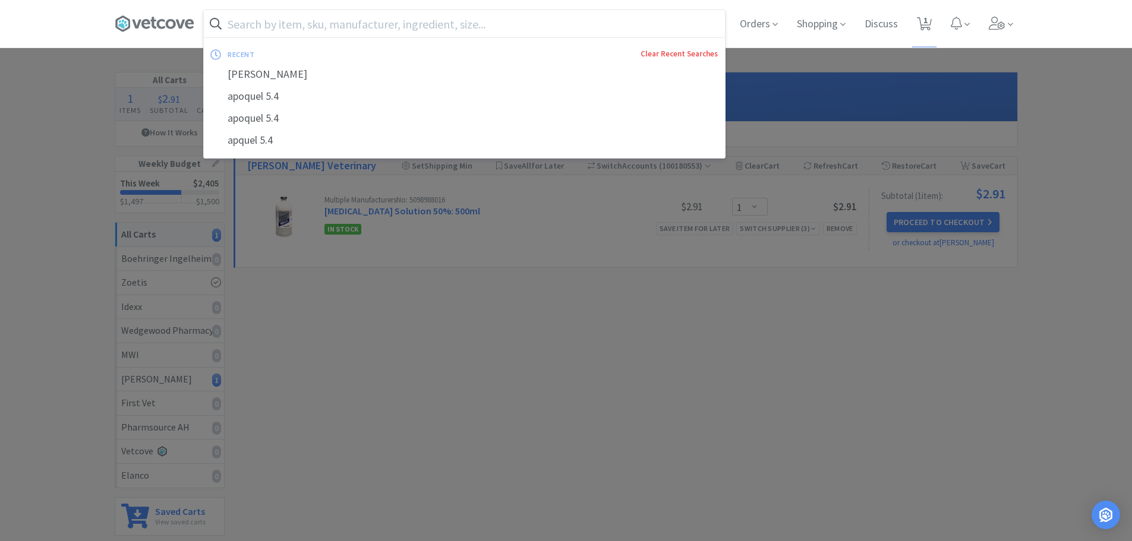
click at [675, 49] on link "Clear Recent Searches" at bounding box center [678, 54] width 77 height 10
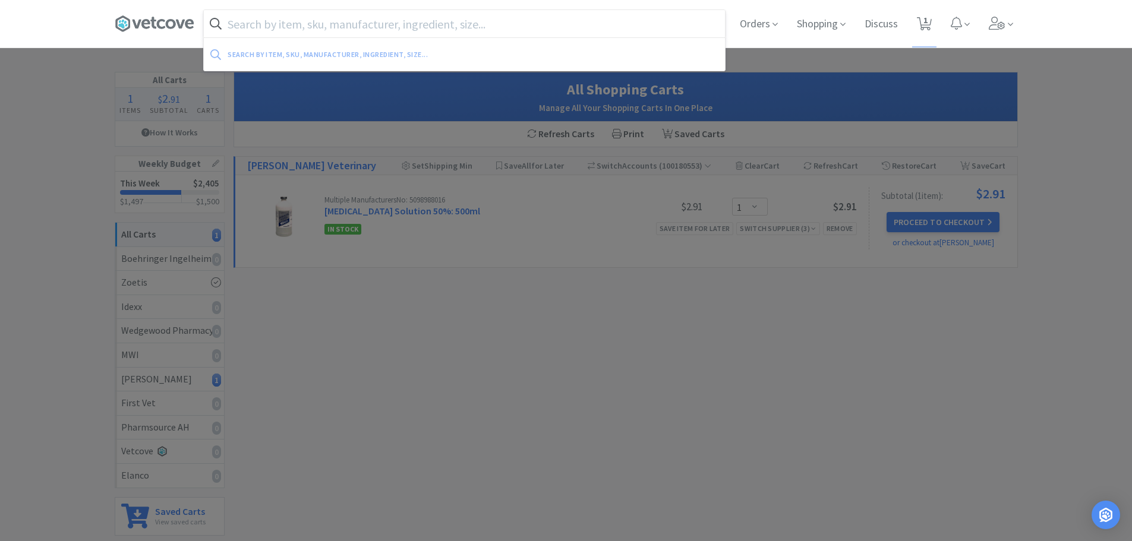
click at [46, 100] on div at bounding box center [566, 270] width 1132 height 541
